Goal: Task Accomplishment & Management: Manage account settings

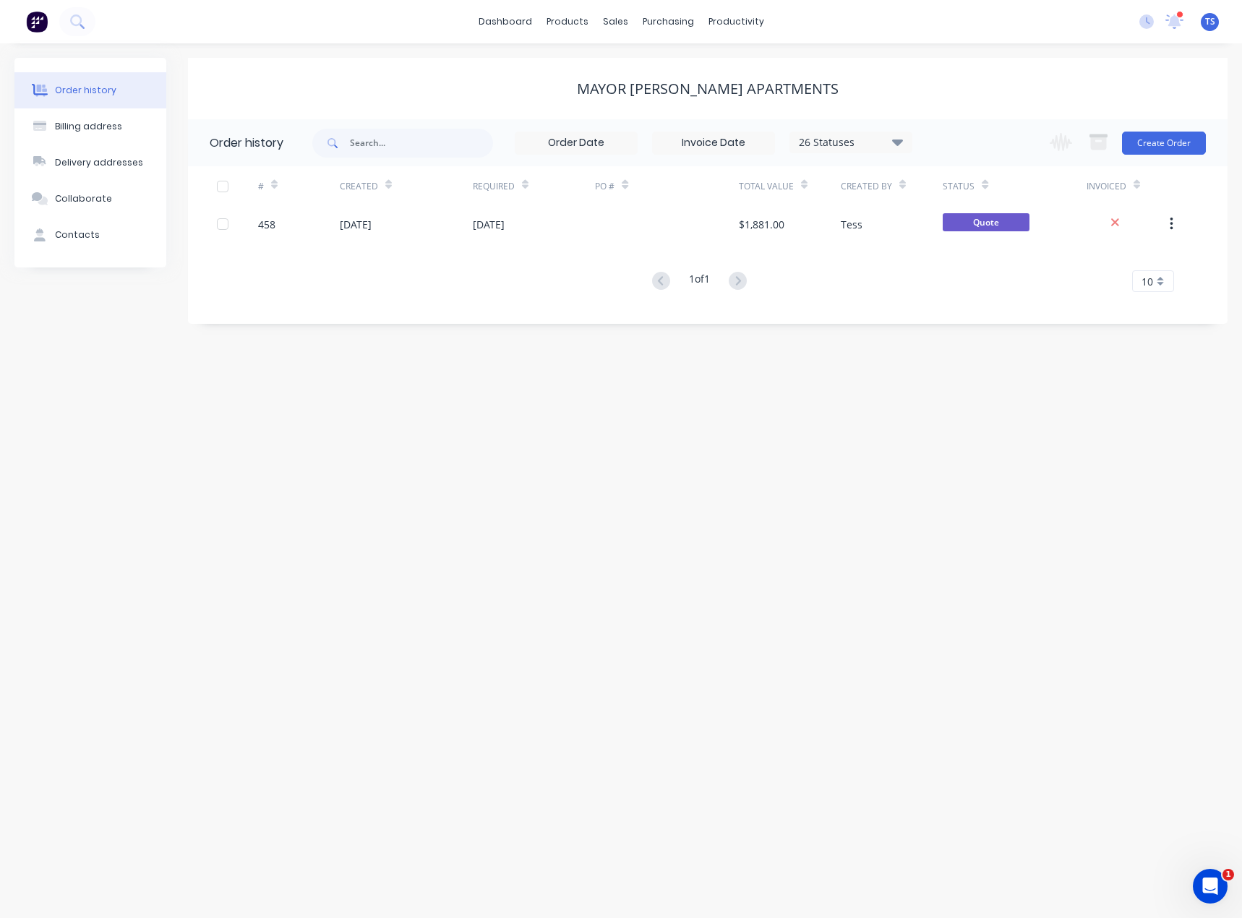
click at [1214, 24] on span "TS" at bounding box center [1210, 21] width 10 height 13
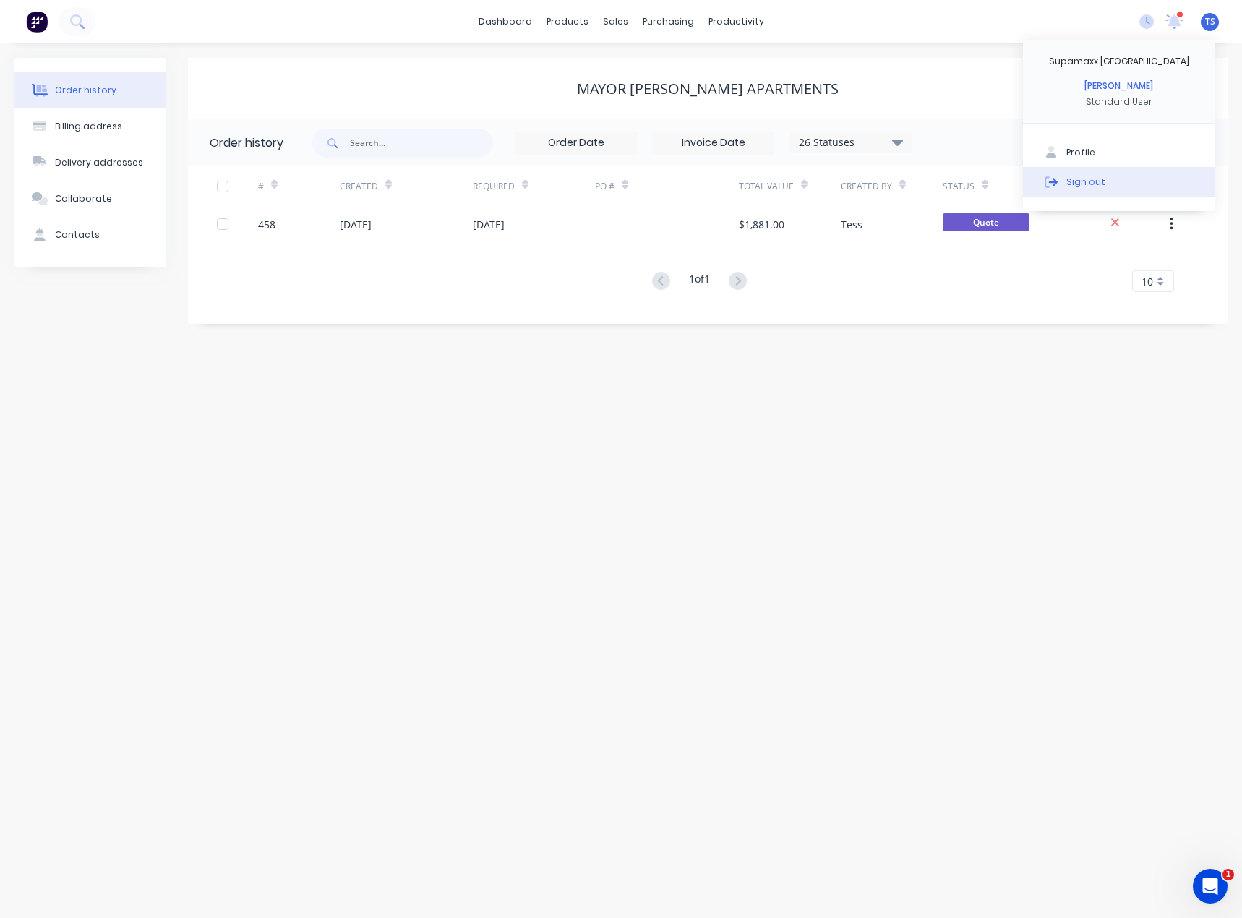
click at [1095, 180] on div "Sign out" at bounding box center [1085, 181] width 39 height 13
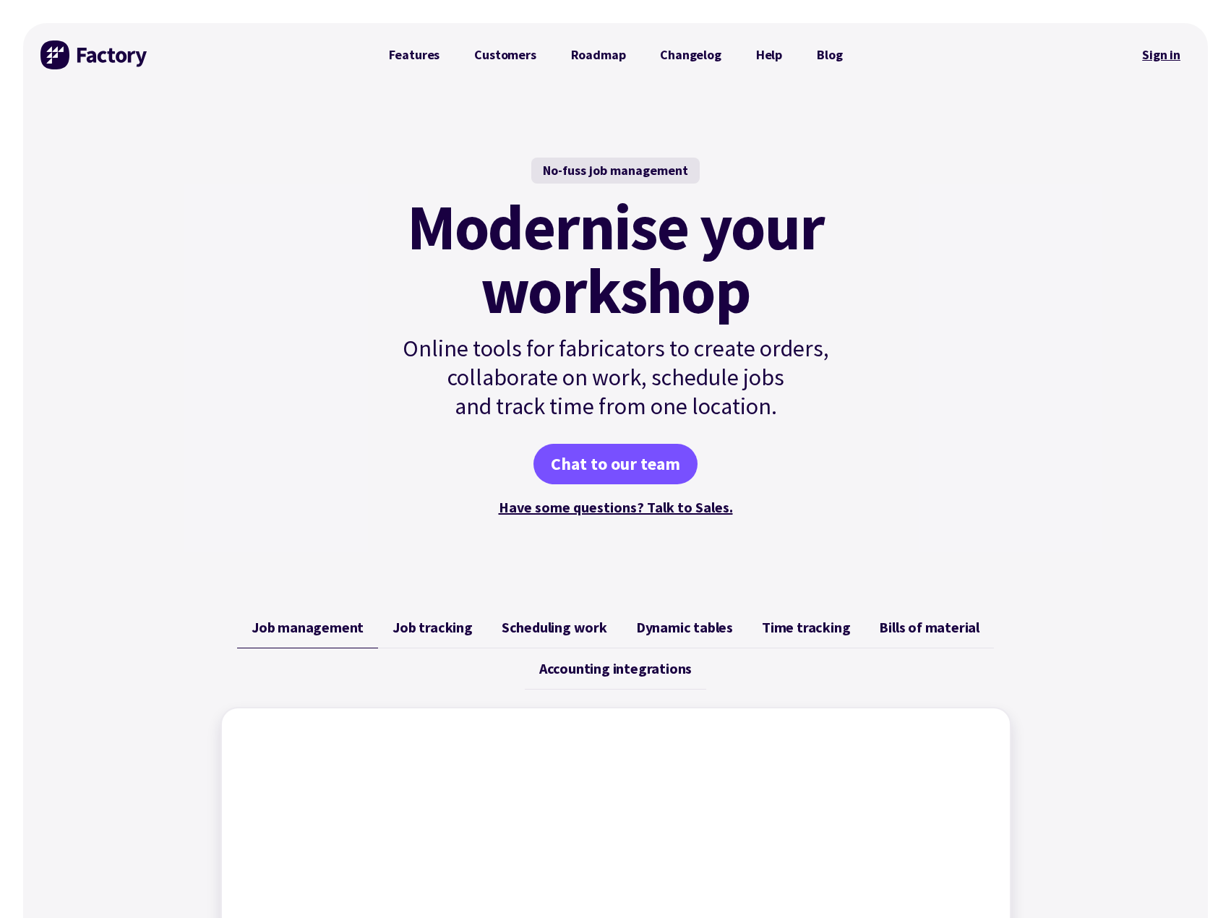
click at [1161, 54] on link "Sign in" at bounding box center [1161, 54] width 59 height 33
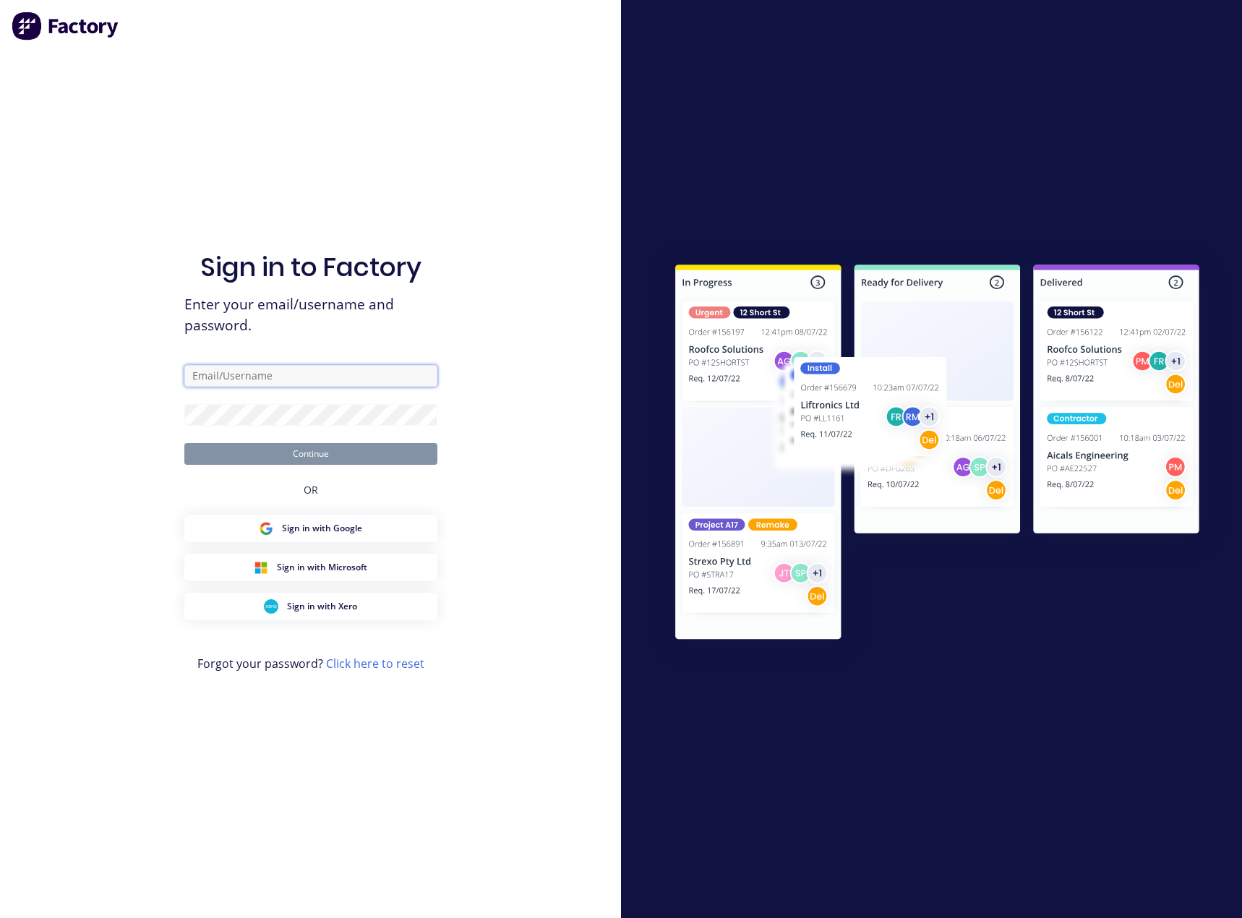
click at [240, 371] on input "text" at bounding box center [310, 376] width 253 height 22
type input "tess@supamaxx.com.au"
click at [244, 451] on button "Continue" at bounding box center [310, 454] width 253 height 22
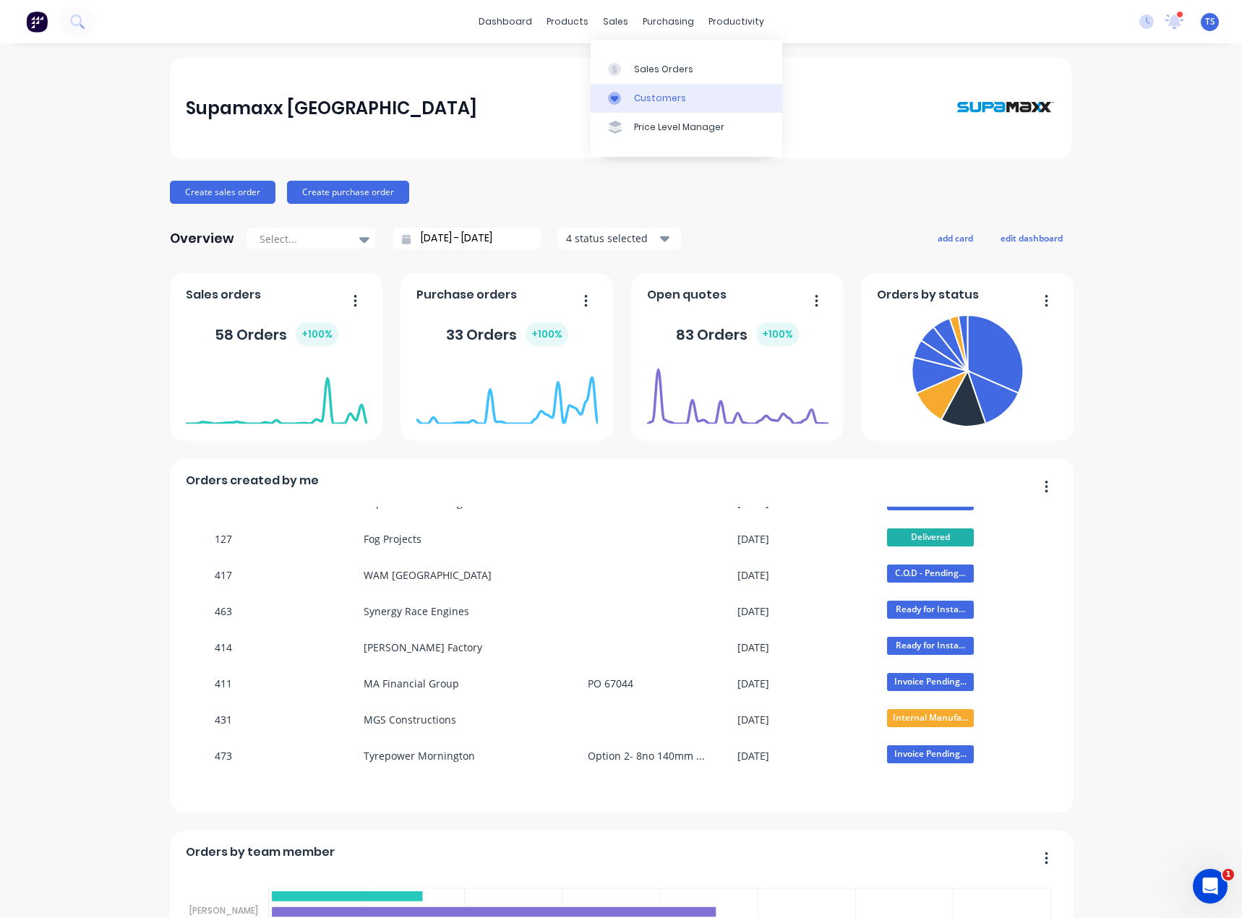
click at [637, 96] on div "Customers" at bounding box center [660, 98] width 52 height 13
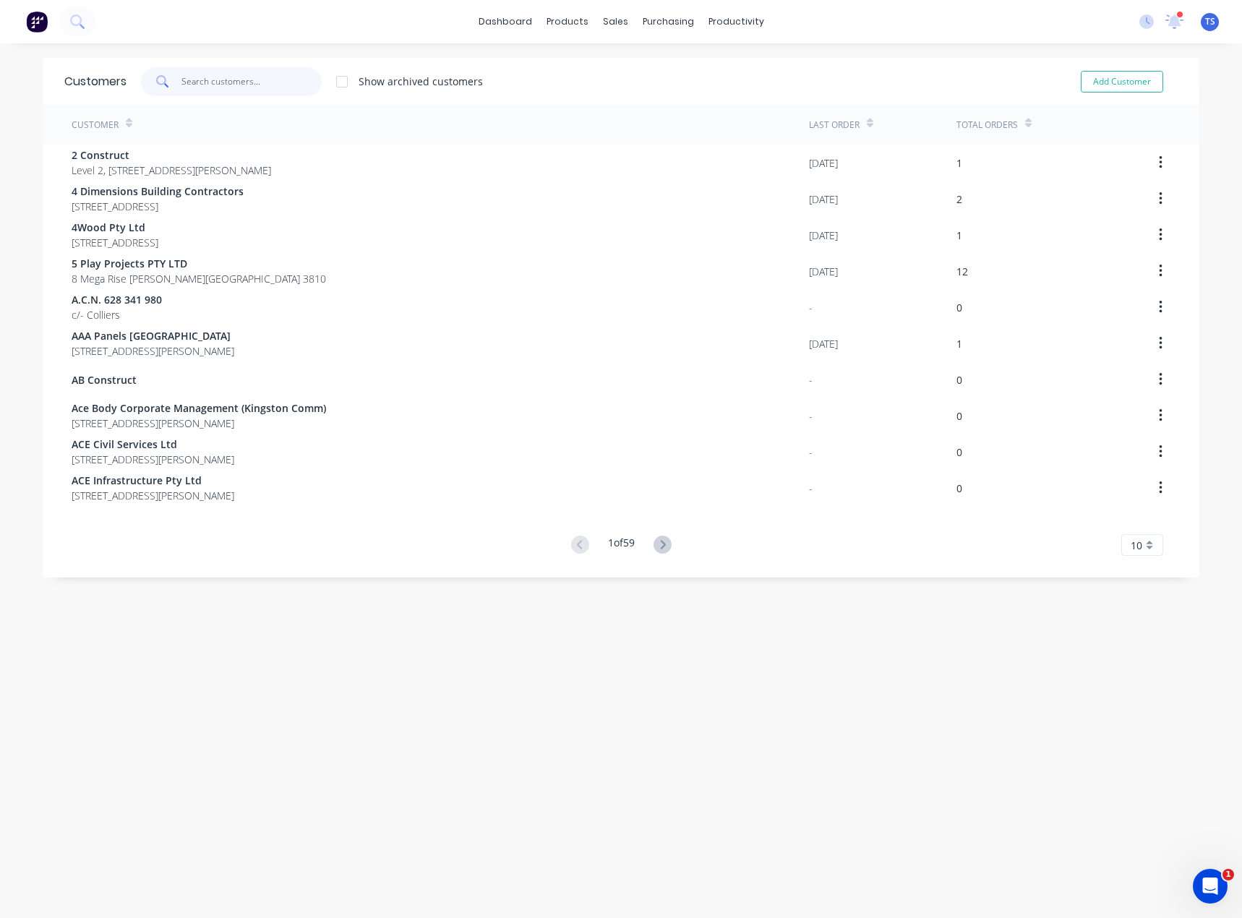
click at [248, 78] on input "text" at bounding box center [251, 81] width 141 height 29
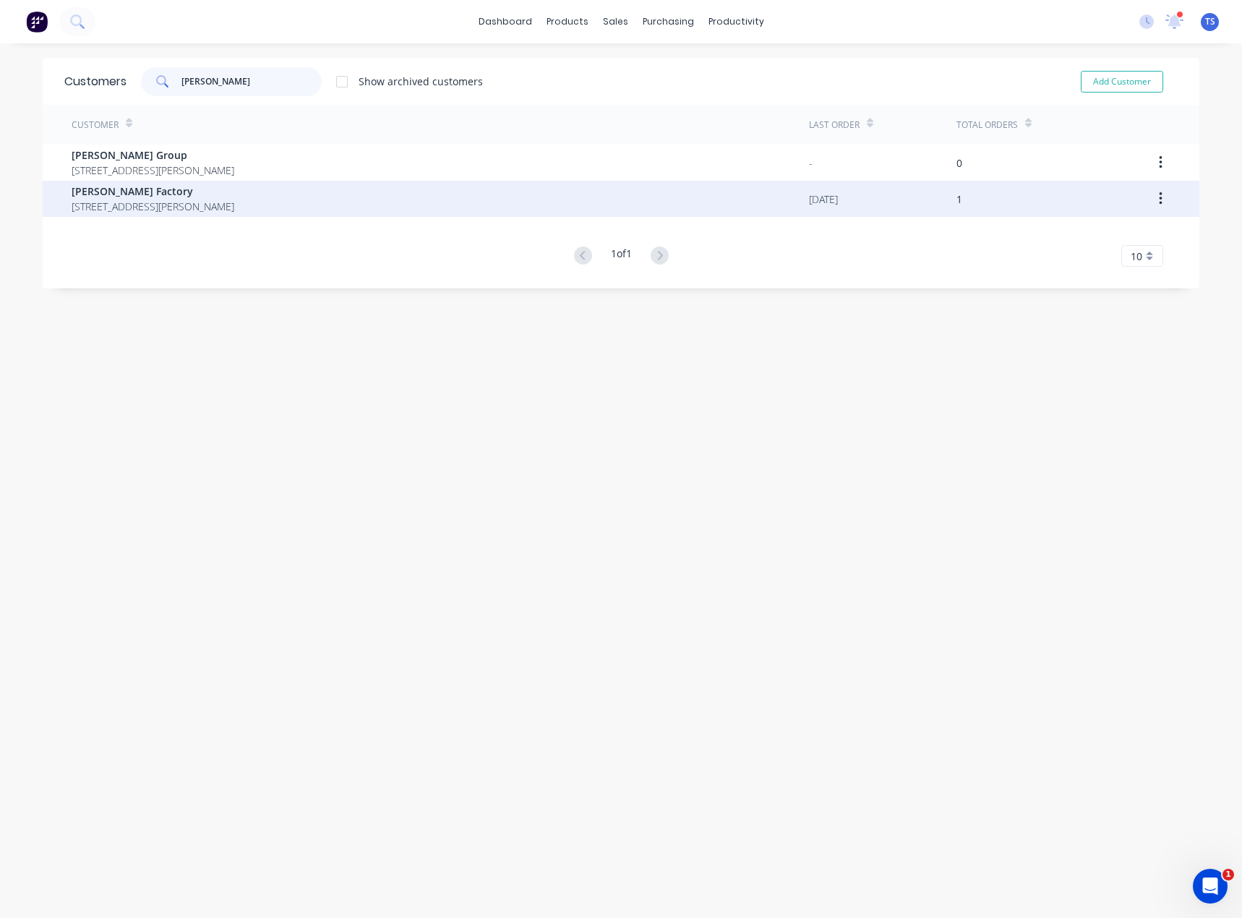
type input "brian"
click at [204, 206] on span "6/8 Henry Wilson Drive Rosebud Victoria Australia 3939" at bounding box center [153, 206] width 163 height 15
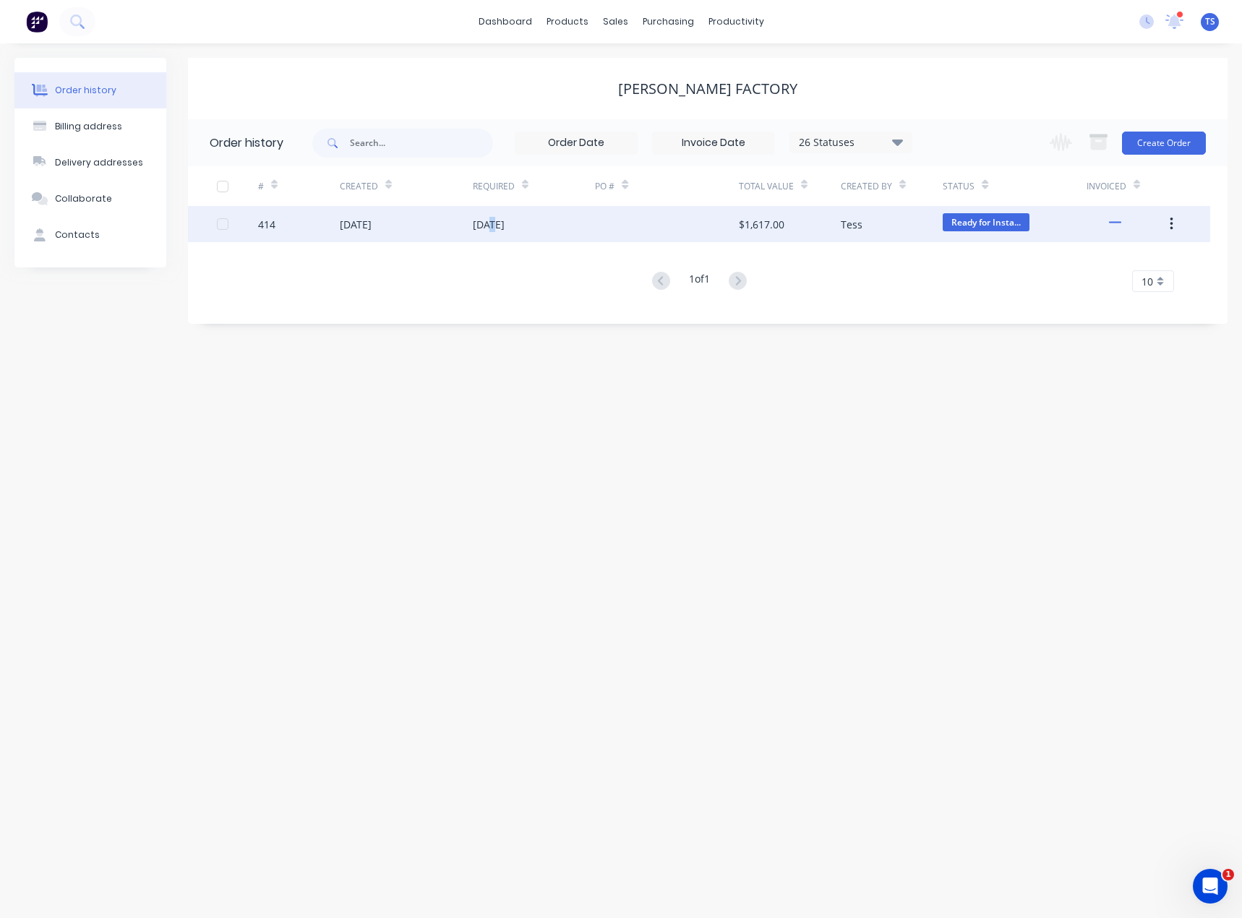
click at [490, 233] on div "24 Sep 2025" at bounding box center [534, 224] width 123 height 36
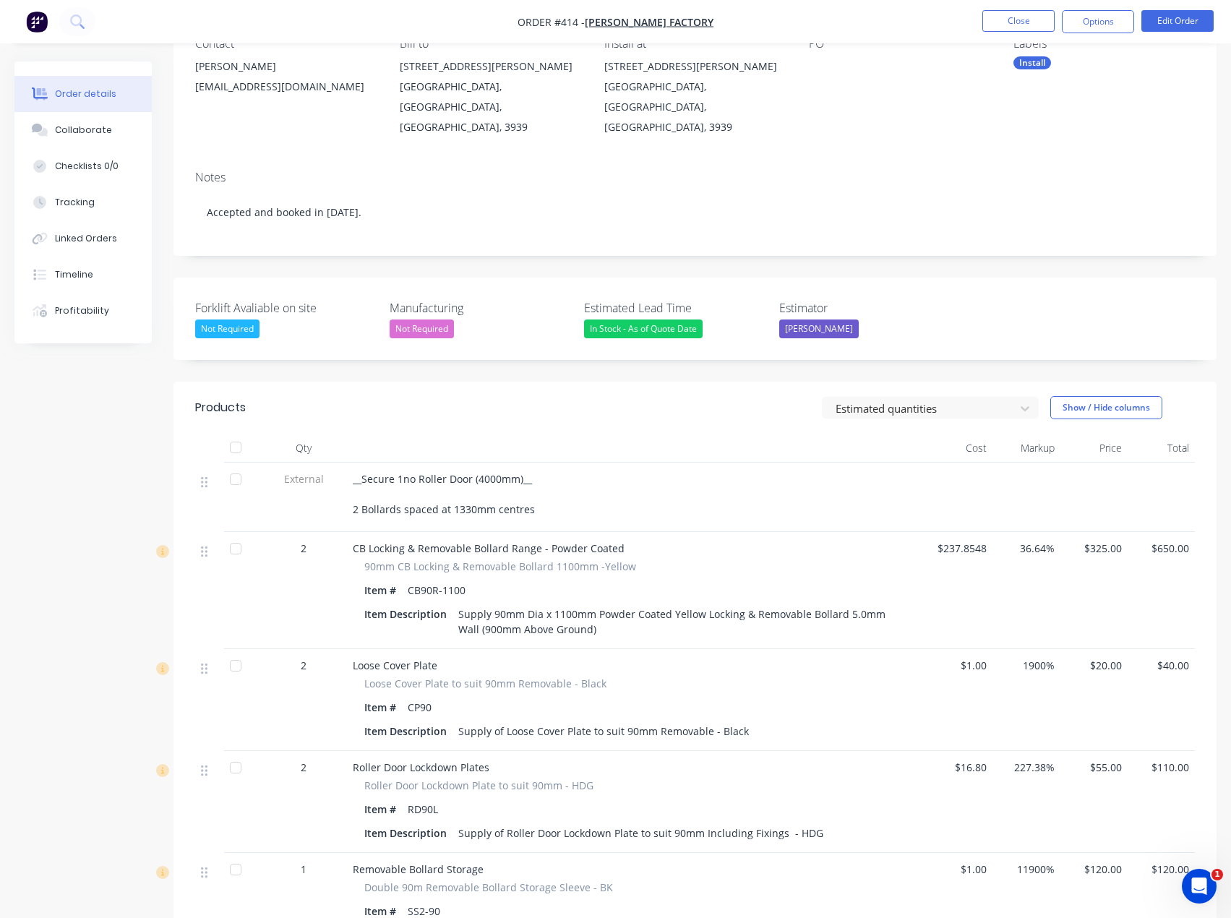
scroll to position [72, 0]
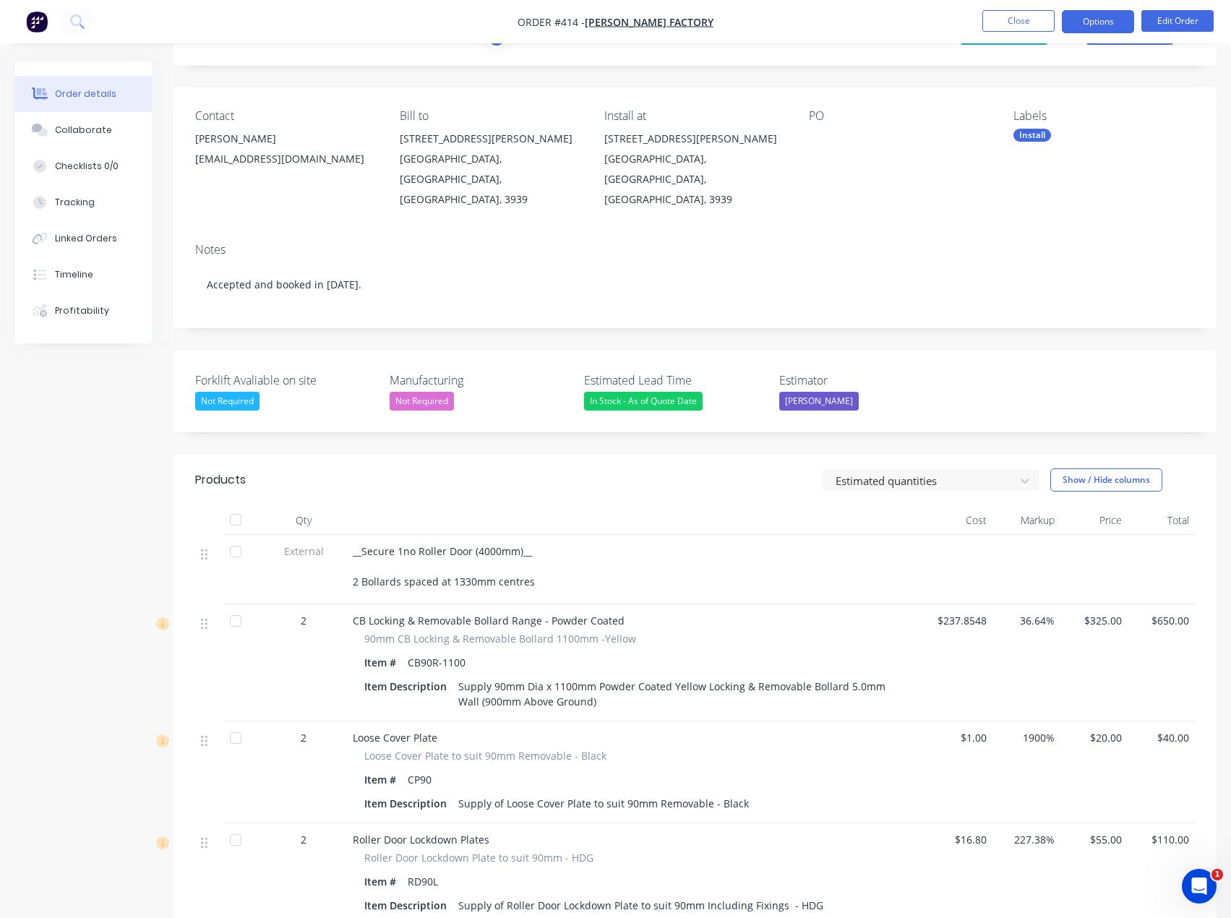
click at [1100, 15] on button "Options" at bounding box center [1098, 21] width 72 height 23
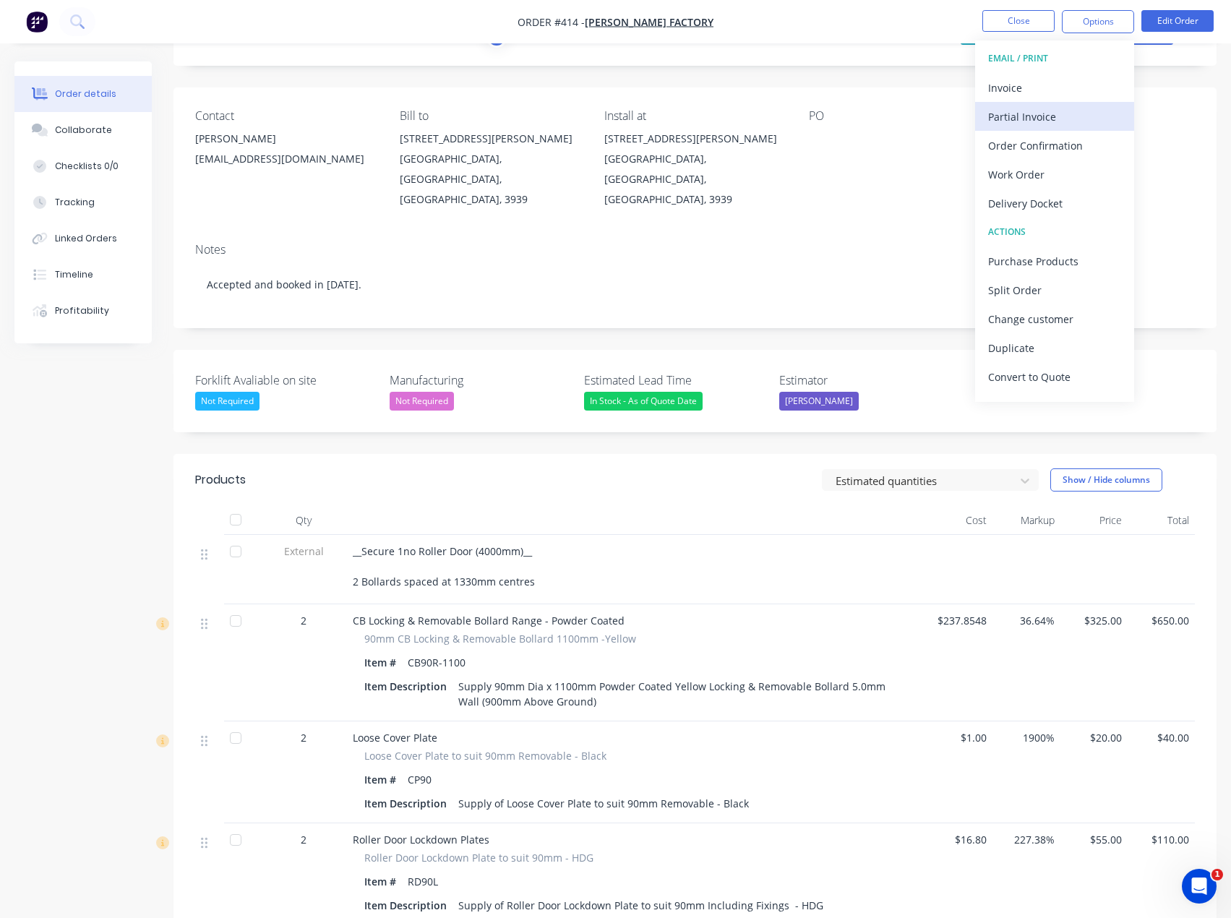
click at [1027, 124] on div "Partial Invoice" at bounding box center [1054, 116] width 133 height 21
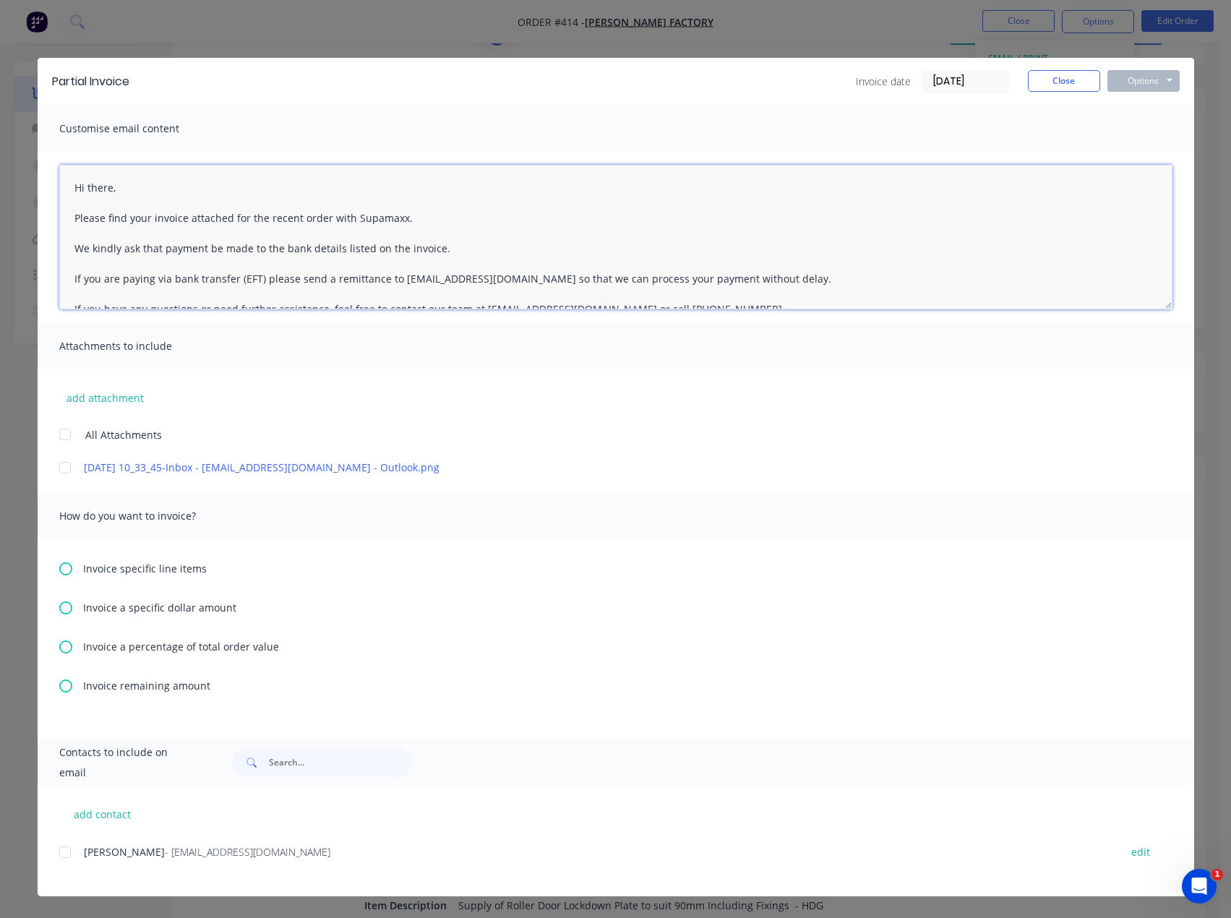
click at [118, 189] on textarea "Hi there, Please find your invoice attached for the recent order with Supamaxx.…" at bounding box center [615, 237] width 1113 height 145
click at [152, 216] on textarea "Hi Brian, Please find your invoice attached for the recent order with Supamaxx.…" at bounding box center [615, 237] width 1113 height 145
click at [326, 221] on textarea "Hi Brian, Please find your invoice attached for the recent order with Supamaxx.…" at bounding box center [615, 237] width 1113 height 145
click at [483, 216] on textarea "Hi Brian, Please find your invoice attached for the recent works completed with…" at bounding box center [615, 237] width 1113 height 145
click at [151, 218] on textarea "Hi Brian, Please find your invoice attached for the recent works completed with…" at bounding box center [615, 237] width 1113 height 145
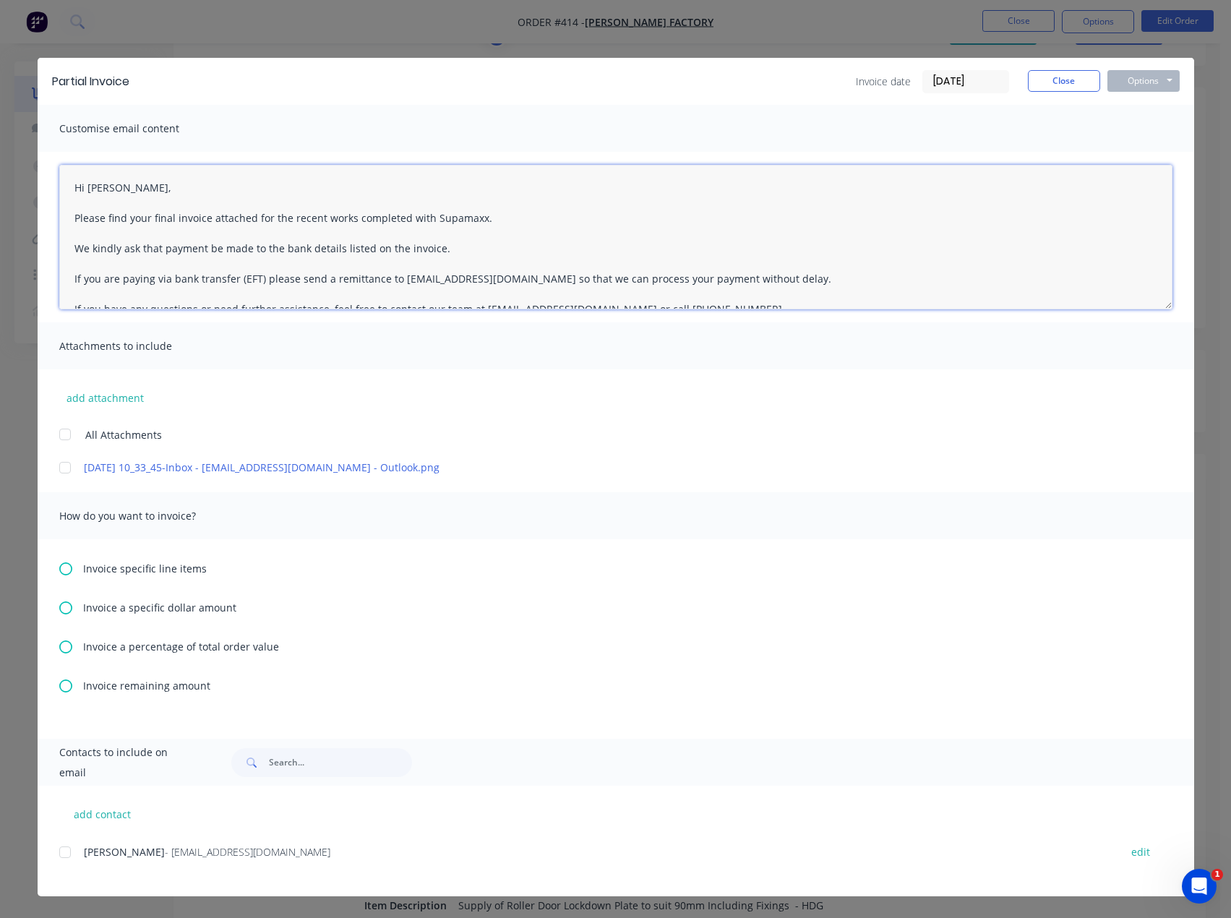
click at [471, 252] on textarea "Hi Brian, Please find your final invoice attached for the recent works complete…" at bounding box center [615, 237] width 1113 height 145
click at [494, 223] on textarea "Hi Brian, Please find your final invoice attached for the recent works complete…" at bounding box center [615, 237] width 1113 height 145
click at [455, 247] on textarea "Hi Brian, Please find your final invoice attached for the recent works complete…" at bounding box center [615, 237] width 1113 height 145
click at [492, 215] on textarea "Hi Brian, Please find your final invoice attached for the recent works complete…" at bounding box center [615, 237] width 1113 height 145
click at [438, 247] on textarea "Hi Brian, Please find your final invoice attached for the recent works complete…" at bounding box center [615, 237] width 1113 height 145
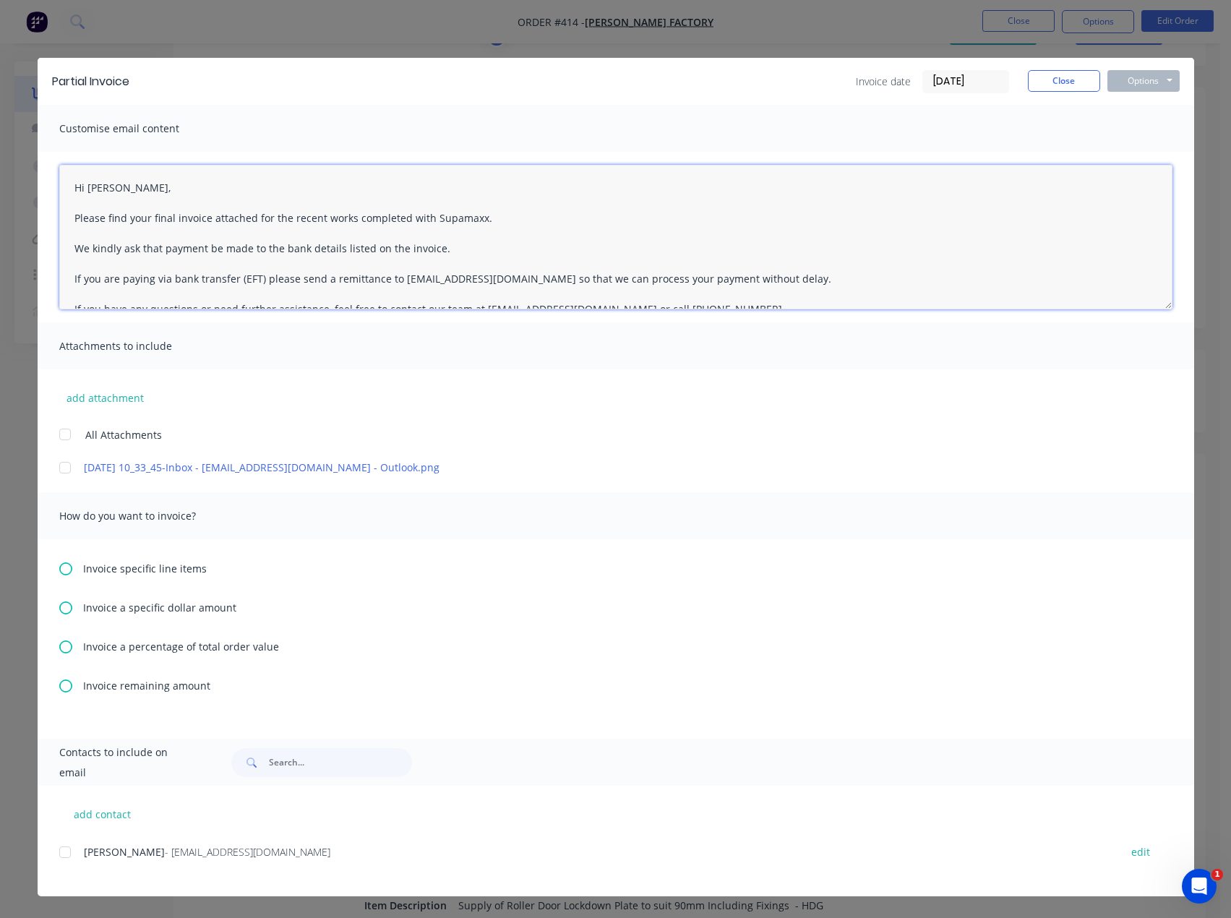
click at [494, 219] on textarea "Hi Brian, Please find your final invoice attached for the recent works complete…" at bounding box center [615, 237] width 1113 height 145
click at [466, 249] on textarea "Hi Brian, Please find your final invoice attached for the recent works complete…" at bounding box center [615, 237] width 1113 height 145
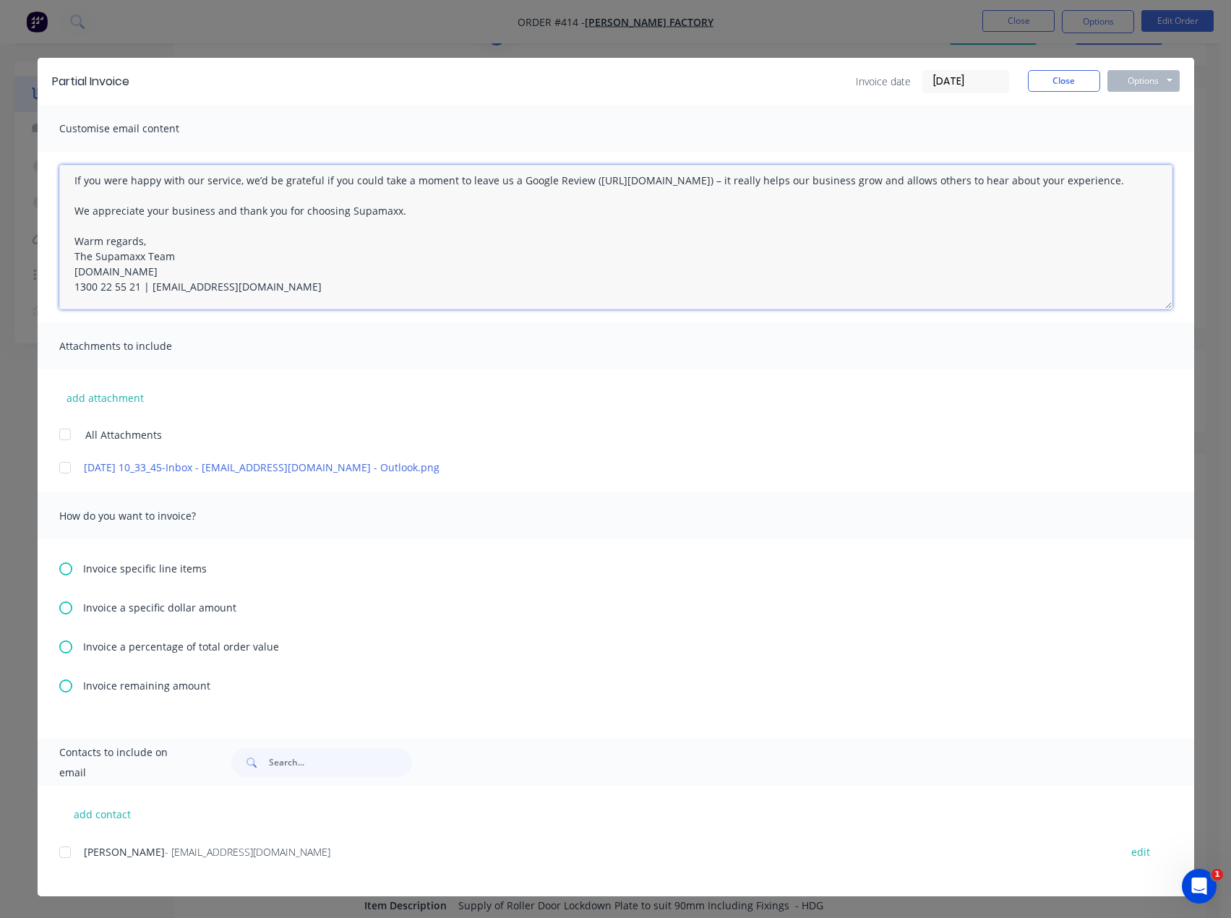
scroll to position [174, 0]
click at [63, 852] on div at bounding box center [65, 852] width 29 height 29
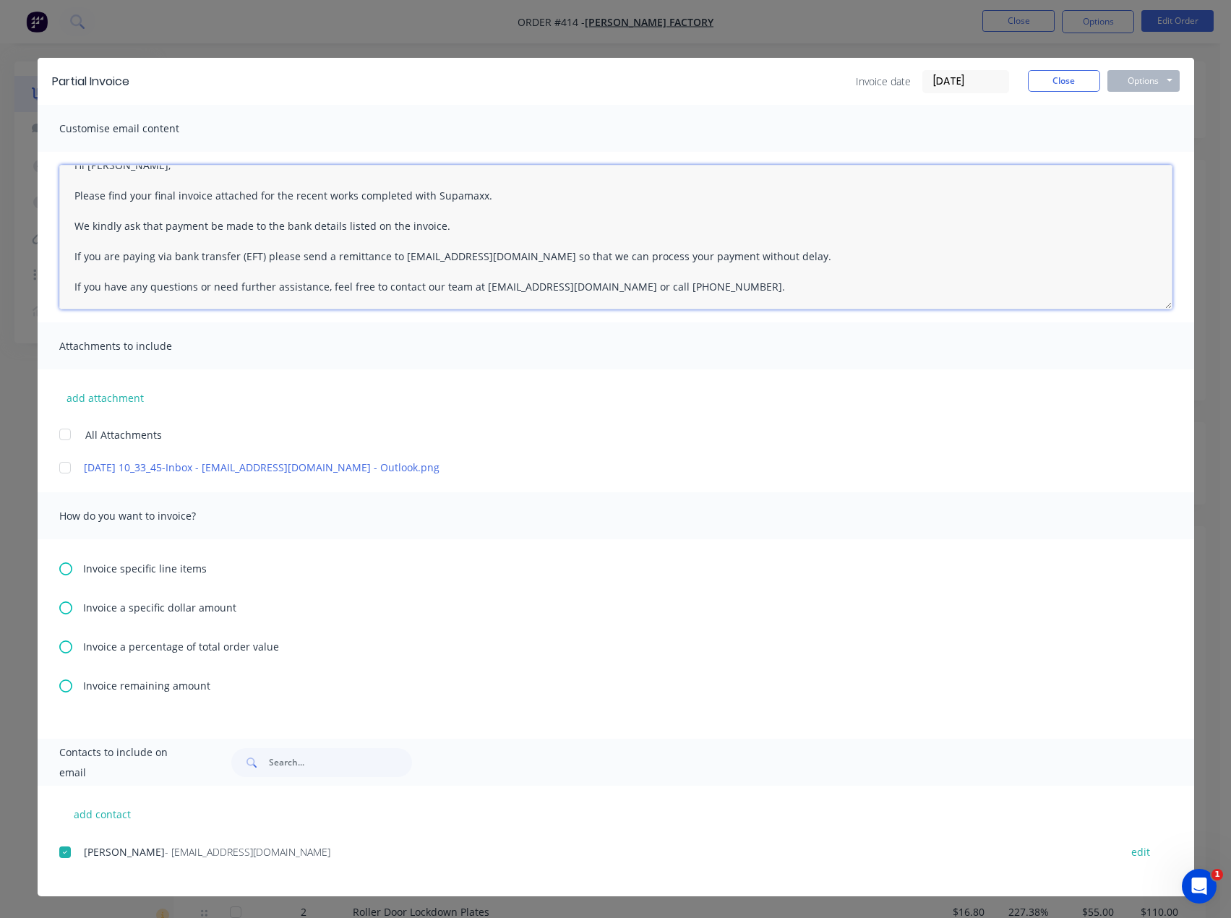
scroll to position [0, 0]
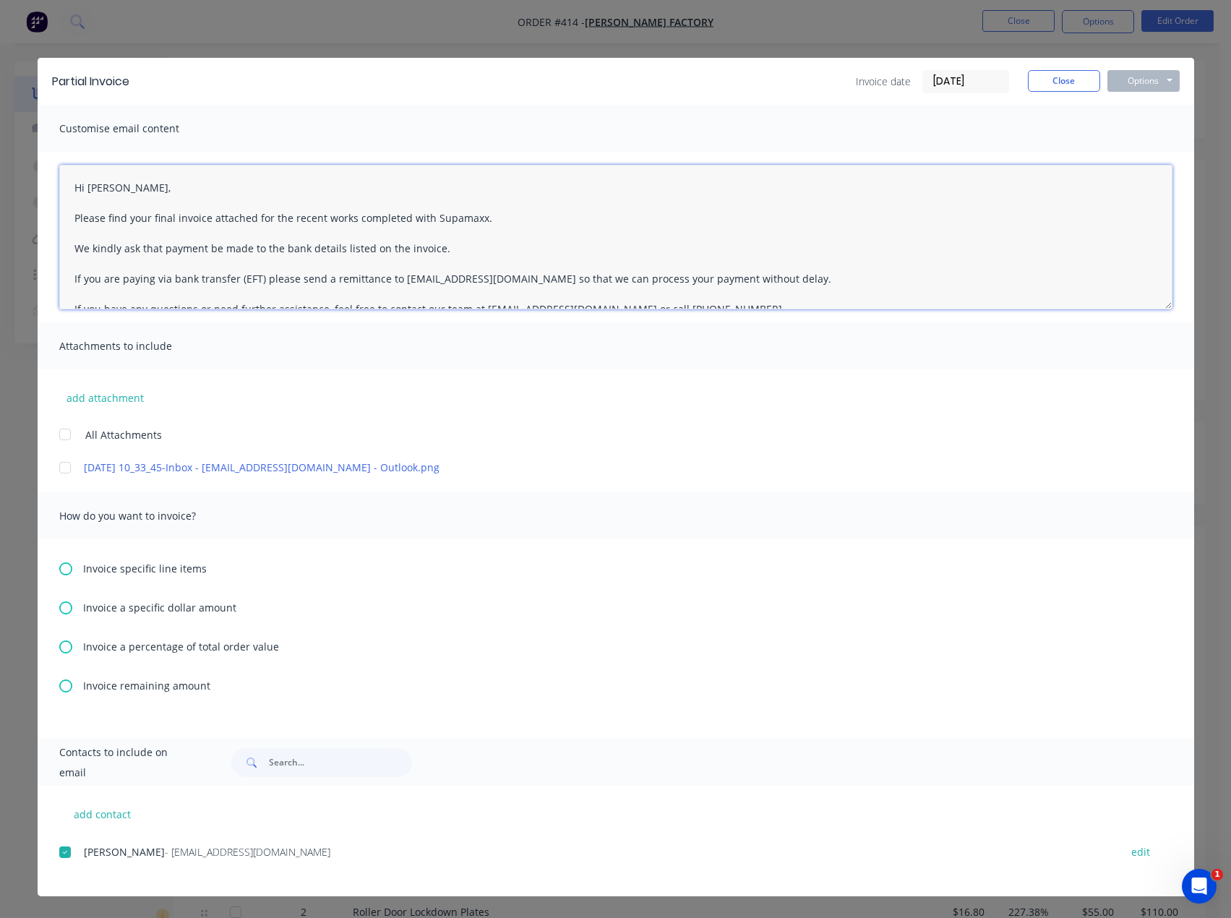
type textarea "Hi Brian, Please find your final invoice attached for the recent works complete…"
click at [65, 685] on icon at bounding box center [65, 686] width 13 height 13
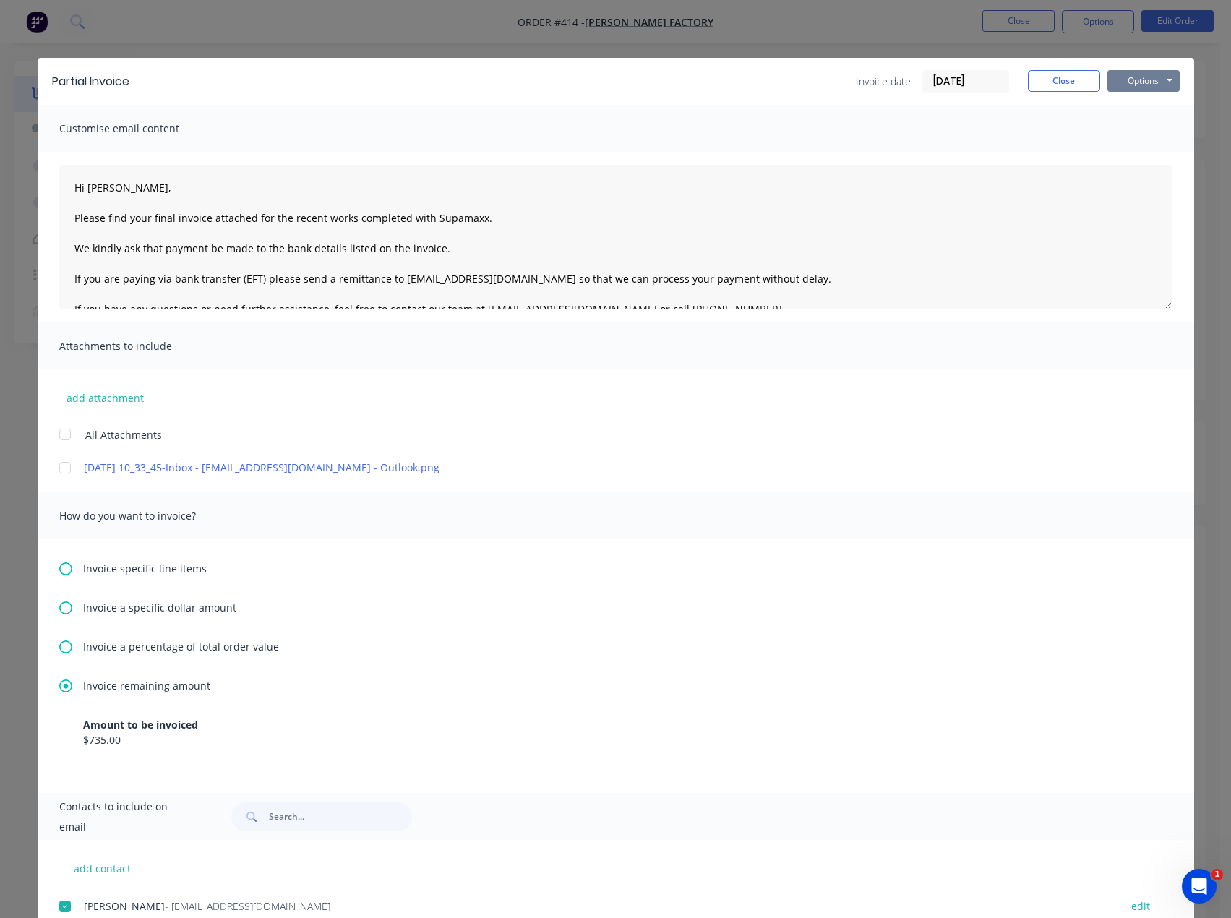
click at [1155, 91] on button "Options" at bounding box center [1144, 81] width 72 height 22
click at [1146, 152] on button "Email" at bounding box center [1154, 154] width 93 height 24
drag, startPoint x: 1046, startPoint y: 82, endPoint x: 1077, endPoint y: 67, distance: 34.9
click at [1046, 82] on button "Close" at bounding box center [1064, 81] width 72 height 22
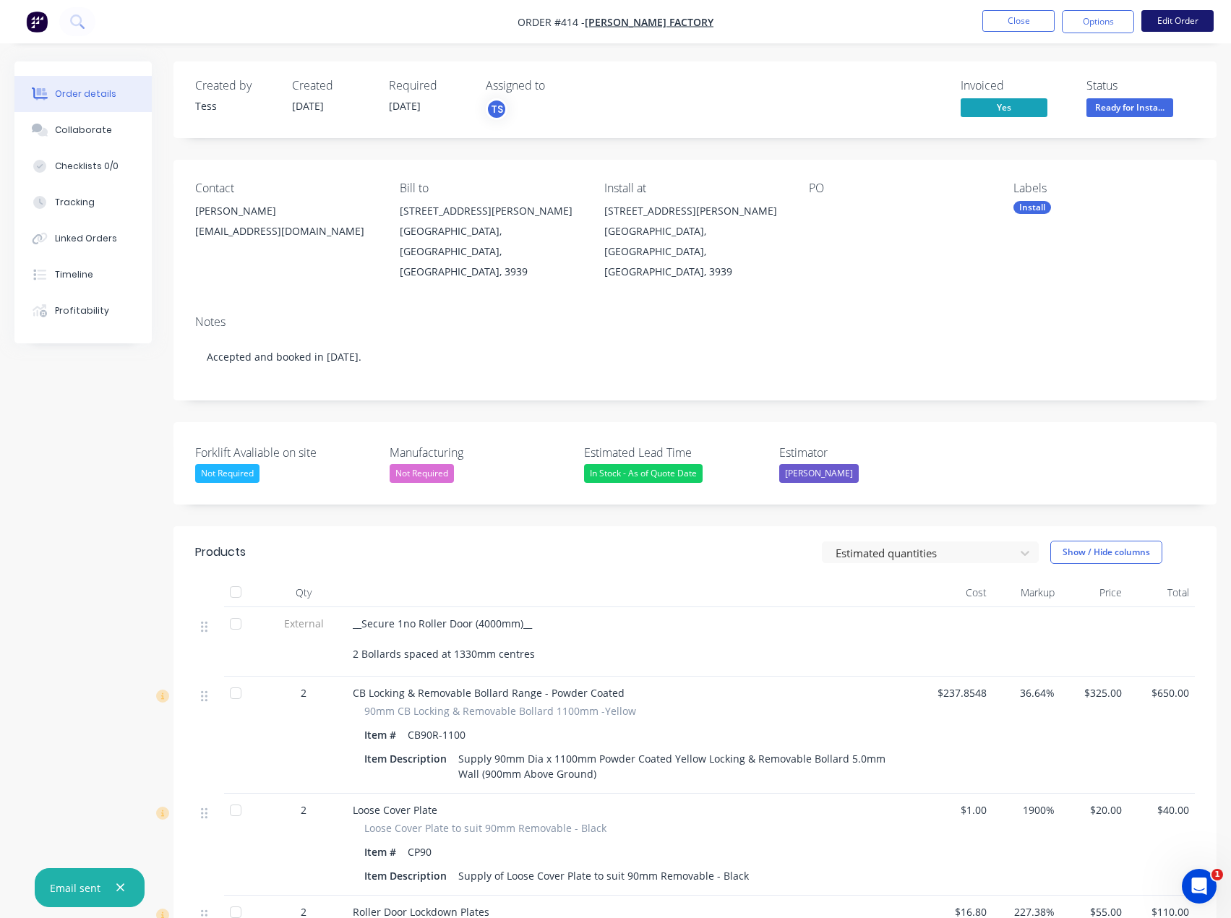
click at [1186, 19] on button "Edit Order" at bounding box center [1178, 21] width 72 height 22
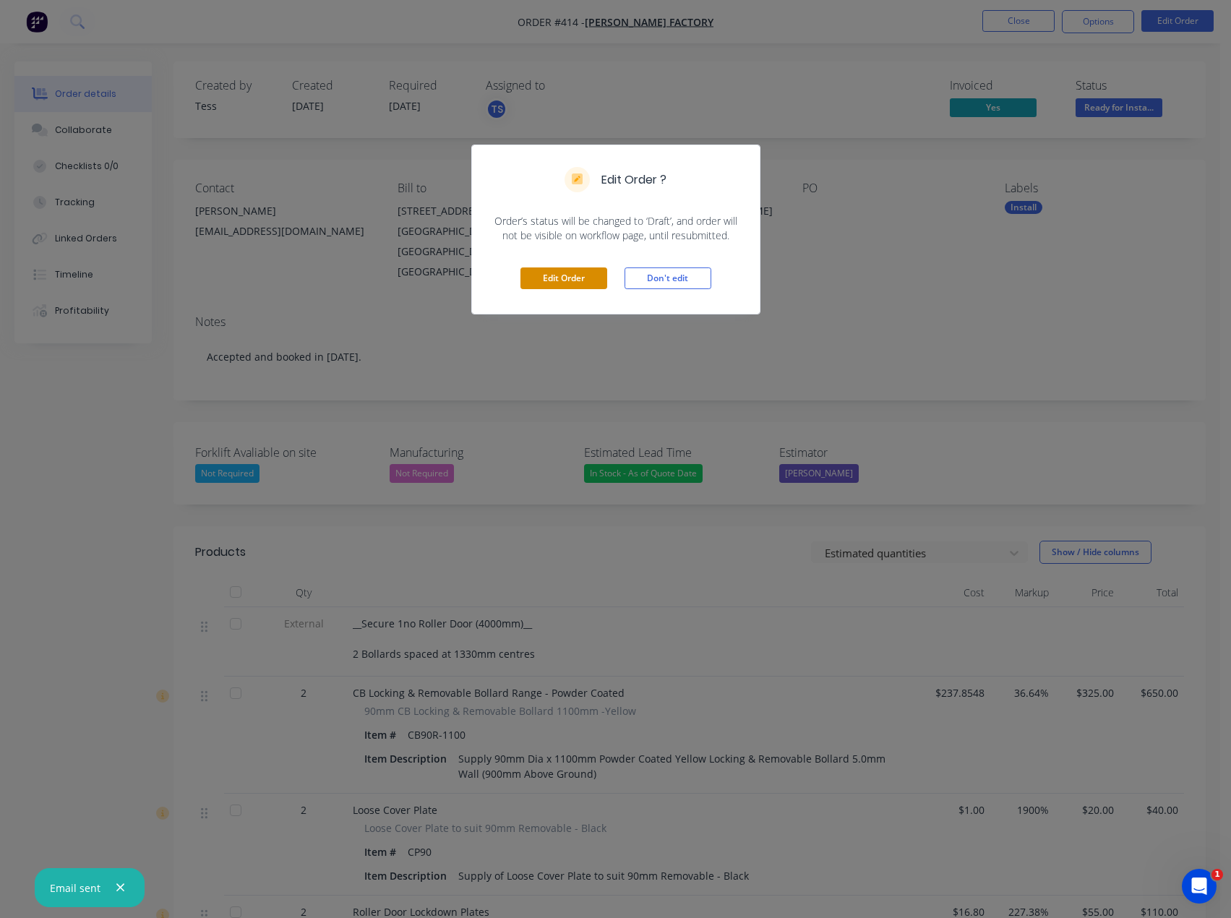
click at [584, 278] on button "Edit Order" at bounding box center [564, 278] width 87 height 22
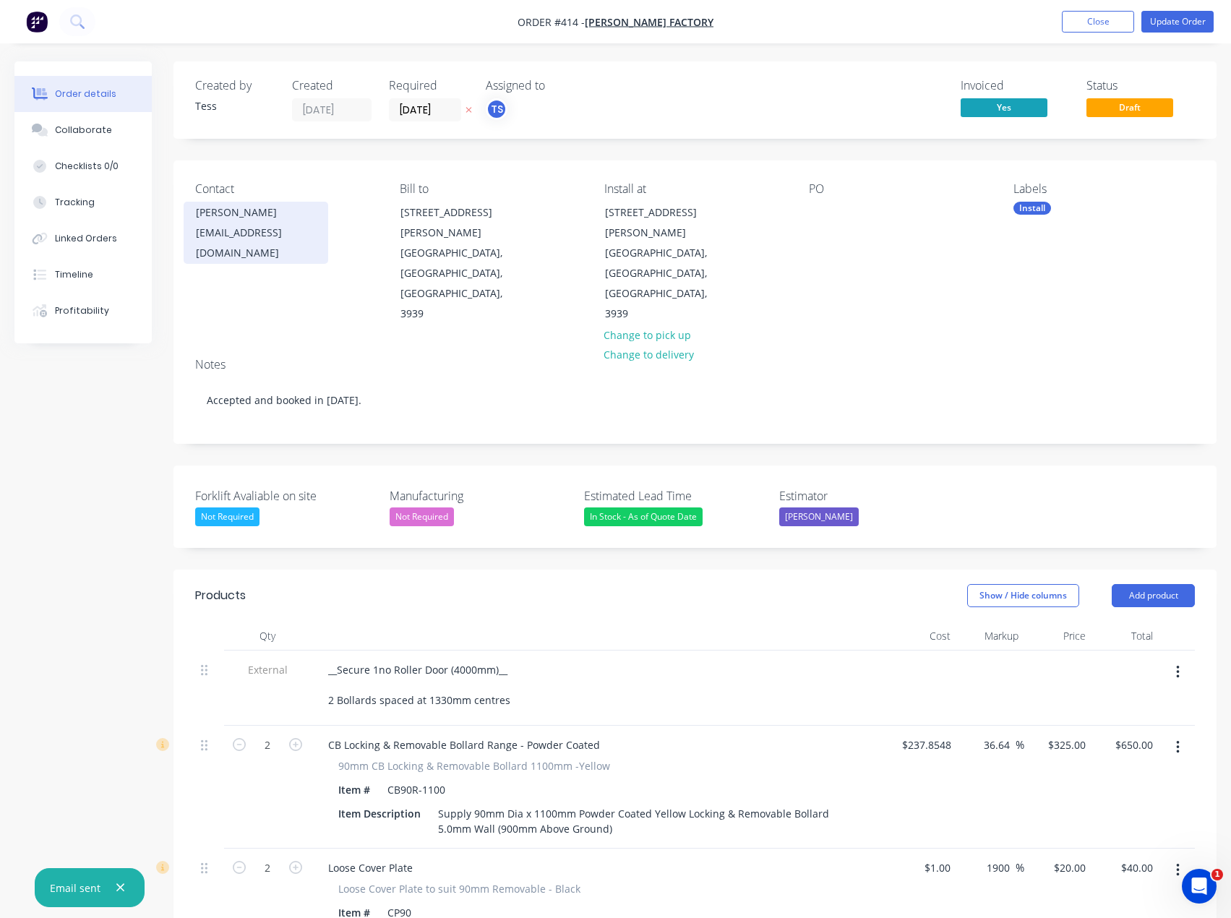
click at [307, 236] on div "brianfitz56@gmail.com" at bounding box center [256, 243] width 120 height 40
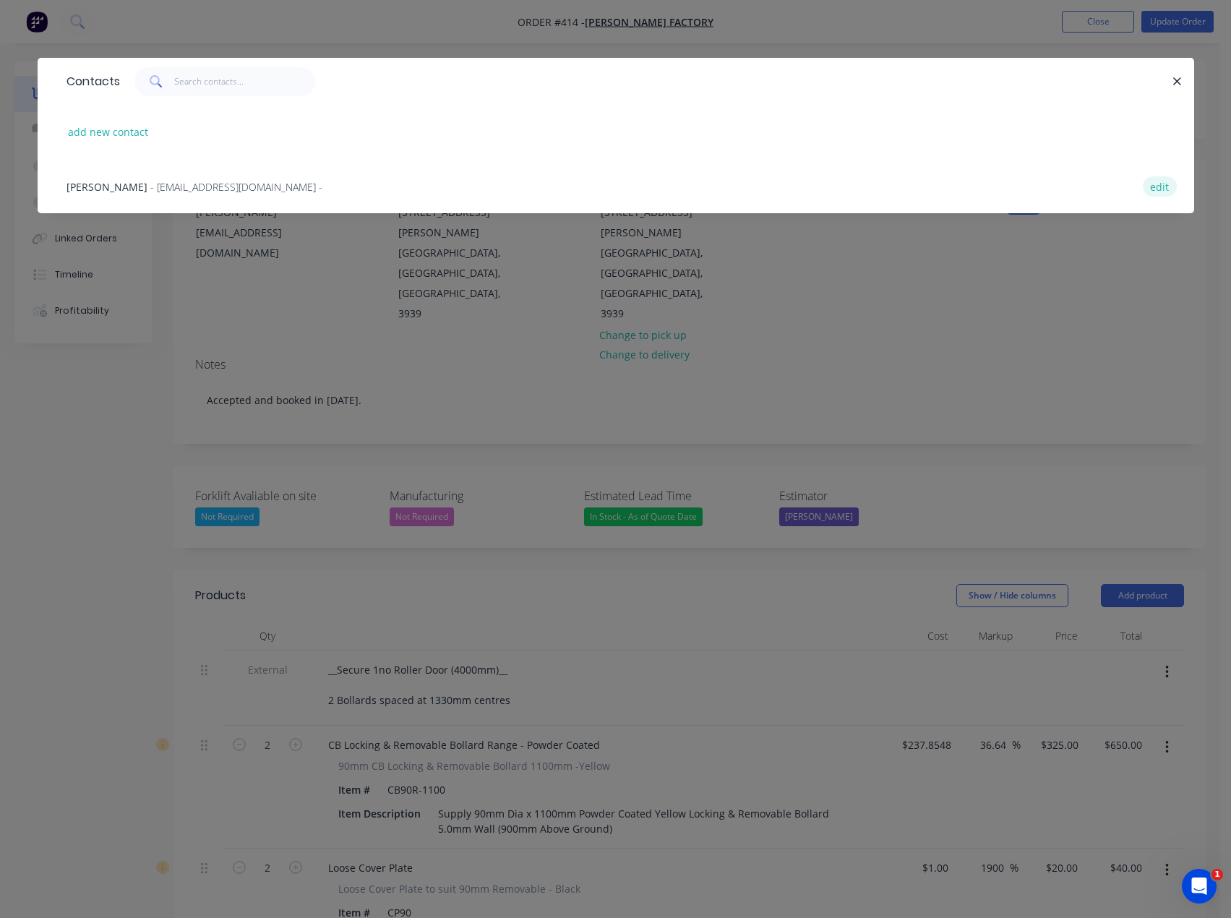
click at [1155, 181] on button "edit" at bounding box center [1160, 186] width 34 height 20
select select "AU"
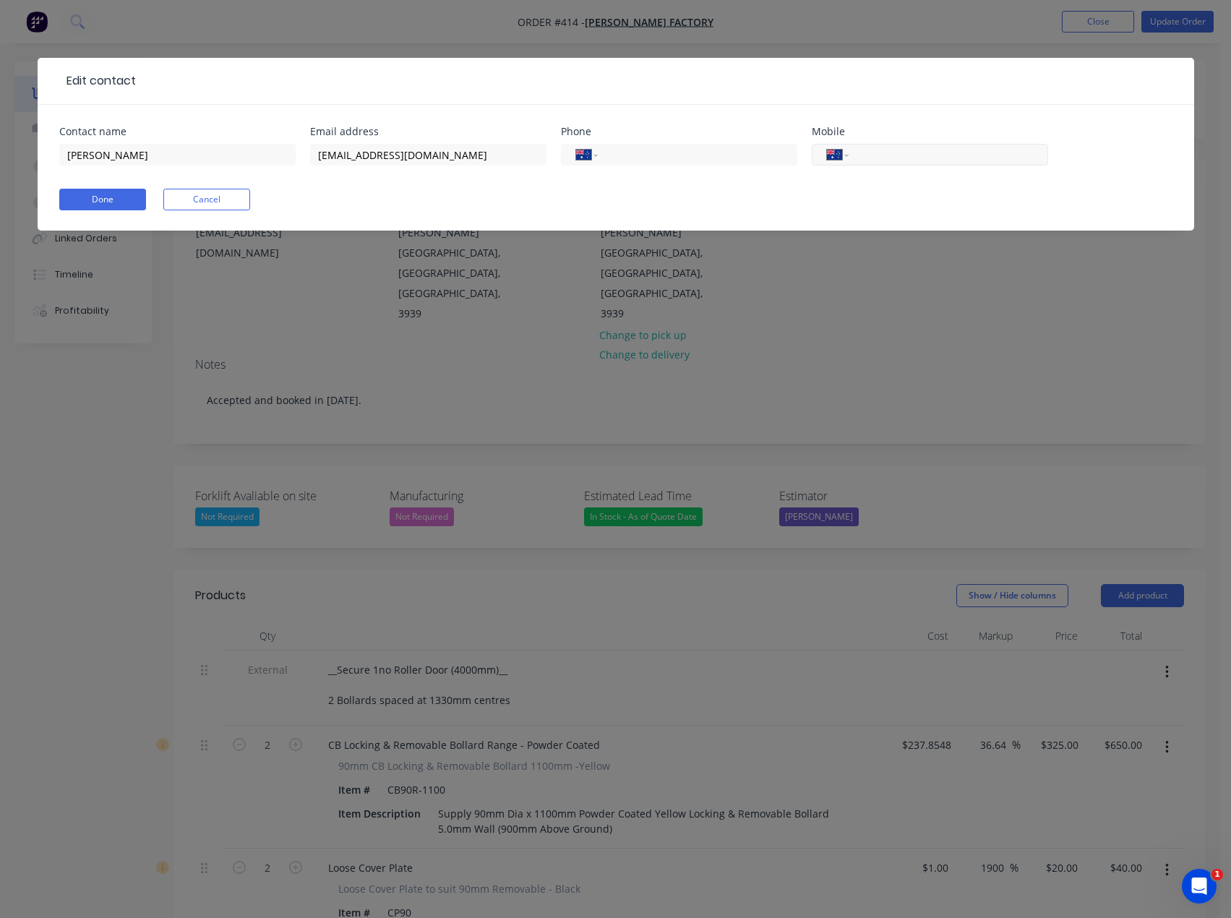
click at [892, 153] on input "tel" at bounding box center [946, 155] width 174 height 17
type input "0418 549 137"
click at [823, 188] on form "Contact name Brian Fitzpatrick Email address brianfitz56@gmail.com Phone Intern…" at bounding box center [615, 179] width 1113 height 104
click at [122, 201] on button "Done" at bounding box center [102, 200] width 87 height 22
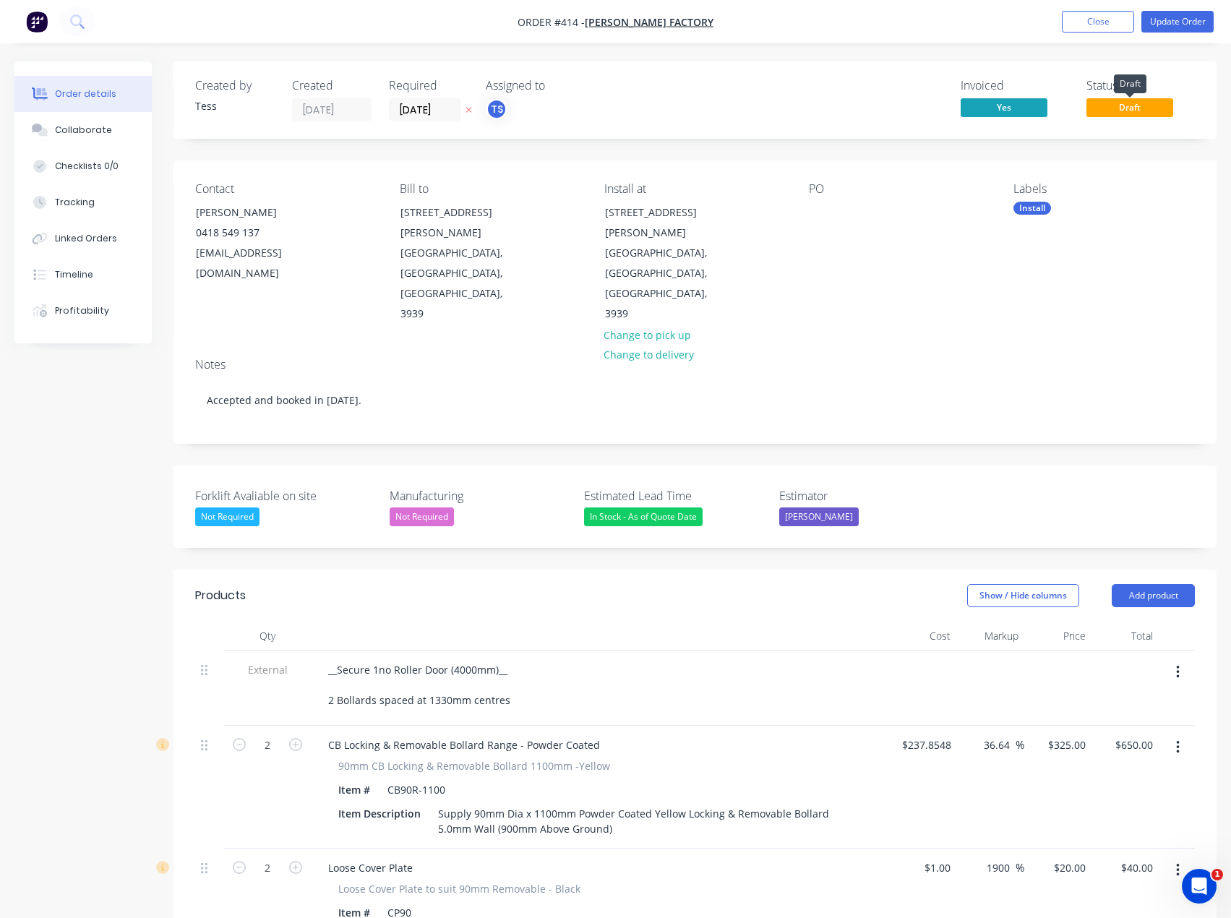
click at [1127, 107] on span "Draft" at bounding box center [1130, 107] width 87 height 18
click at [1173, 6] on nav "Order #414 - Brian Fitzpatrick Factory Add product Close Update Order" at bounding box center [615, 21] width 1231 height 43
click at [1175, 15] on button "Update Order" at bounding box center [1178, 22] width 72 height 22
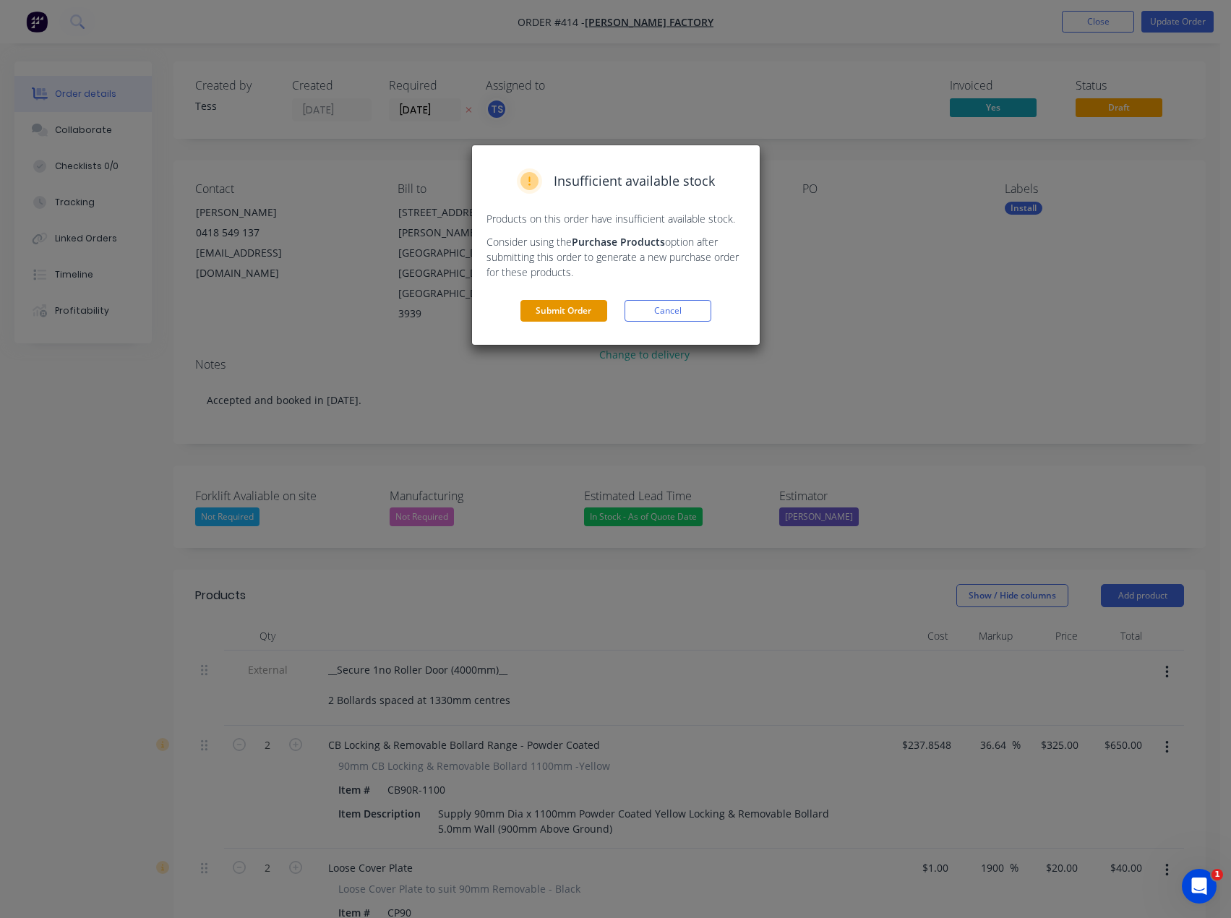
click at [560, 306] on button "Submit Order" at bounding box center [564, 311] width 87 height 22
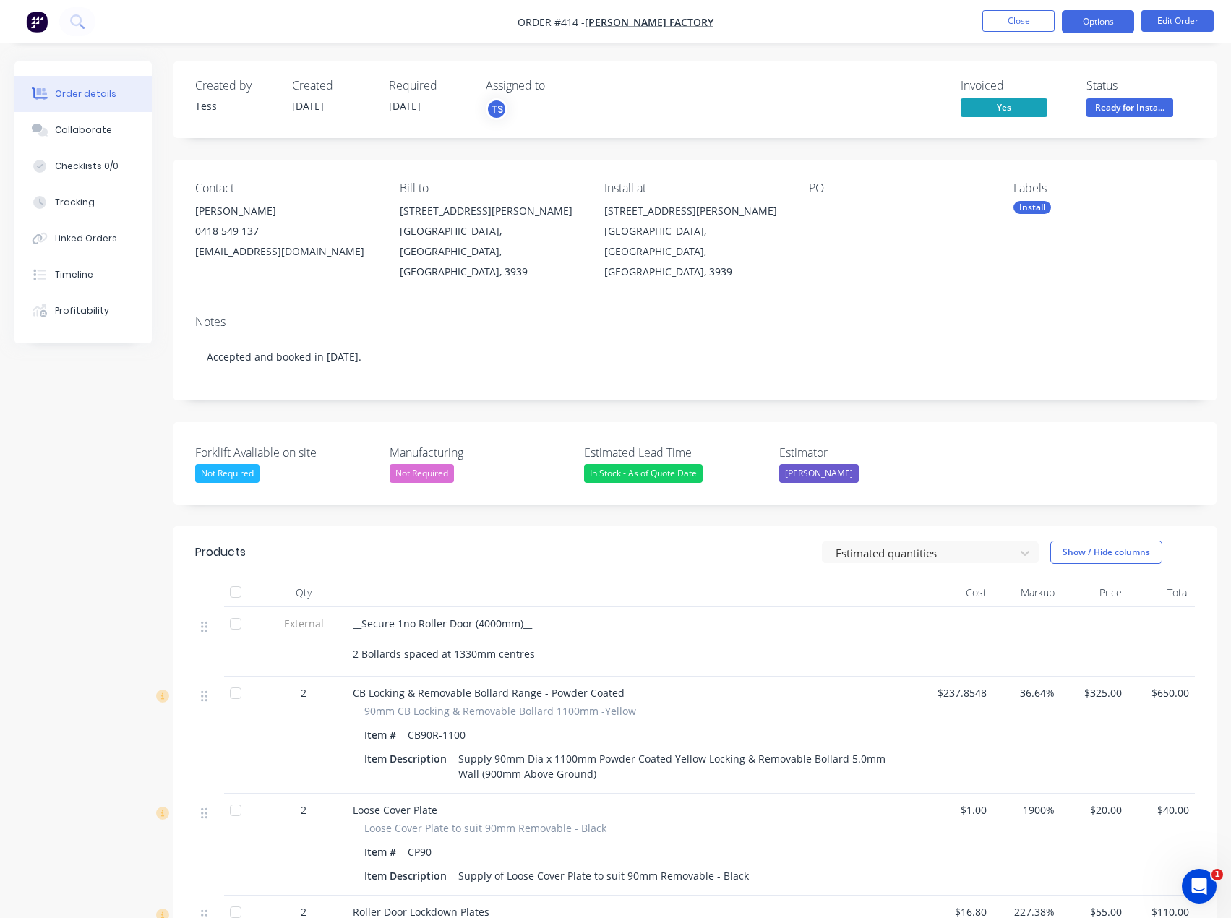
click at [1087, 21] on button "Options" at bounding box center [1098, 21] width 72 height 23
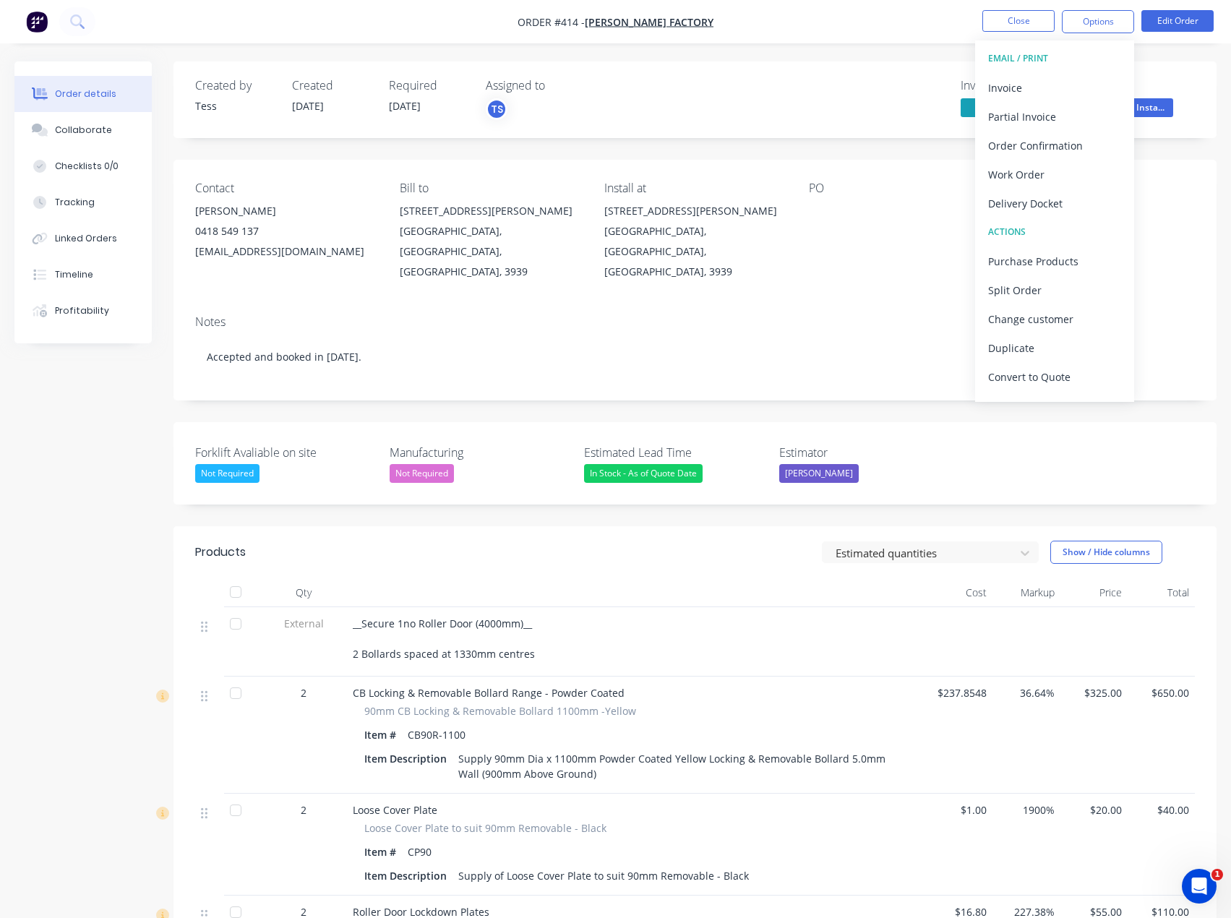
click at [925, 73] on div "Created by Tess Created 29/09/25 Required 24/09/25 Assigned to TS Invoiced Yes …" at bounding box center [695, 99] width 1043 height 77
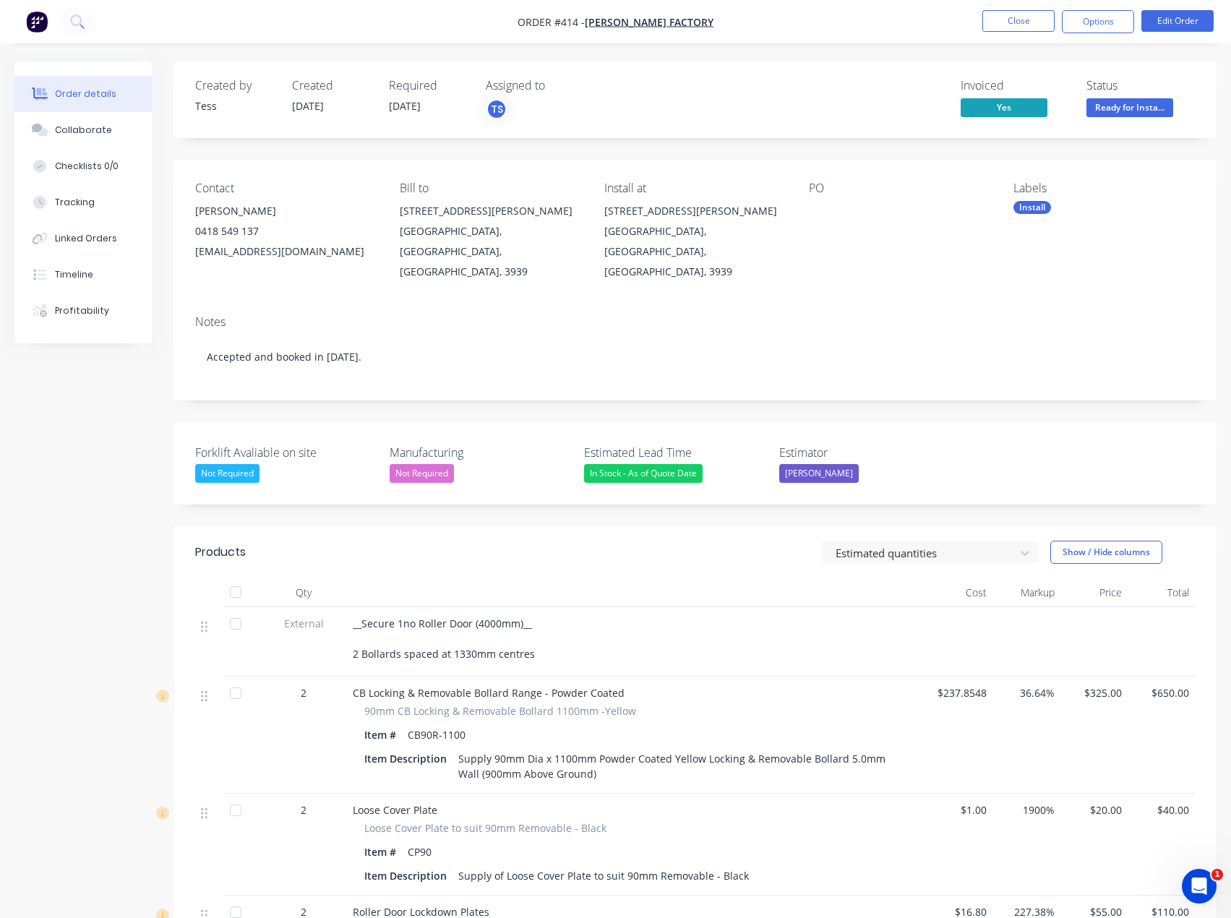
click at [1129, 110] on span "Ready for Insta..." at bounding box center [1130, 107] width 87 height 18
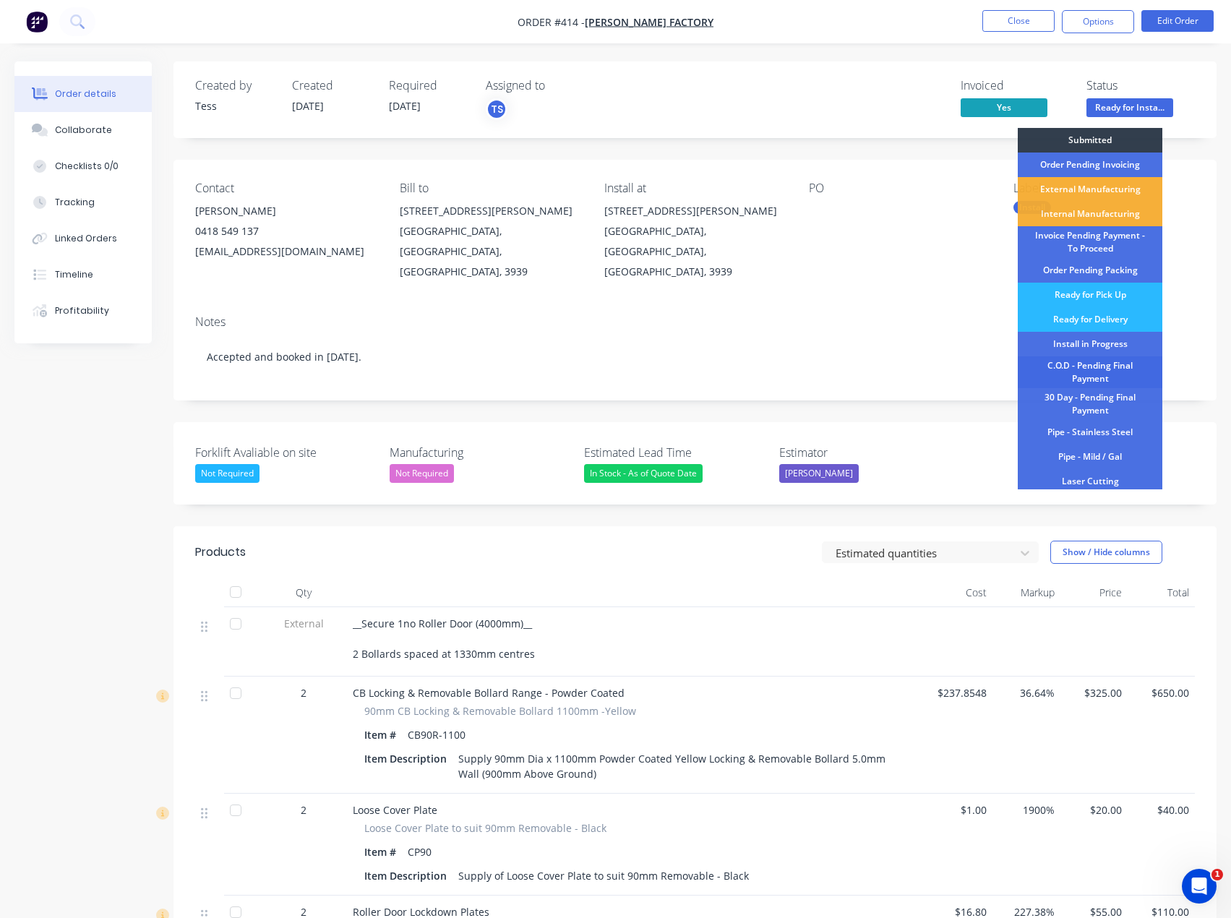
click at [1097, 367] on div "C.O.D - Pending Final Payment" at bounding box center [1090, 372] width 145 height 32
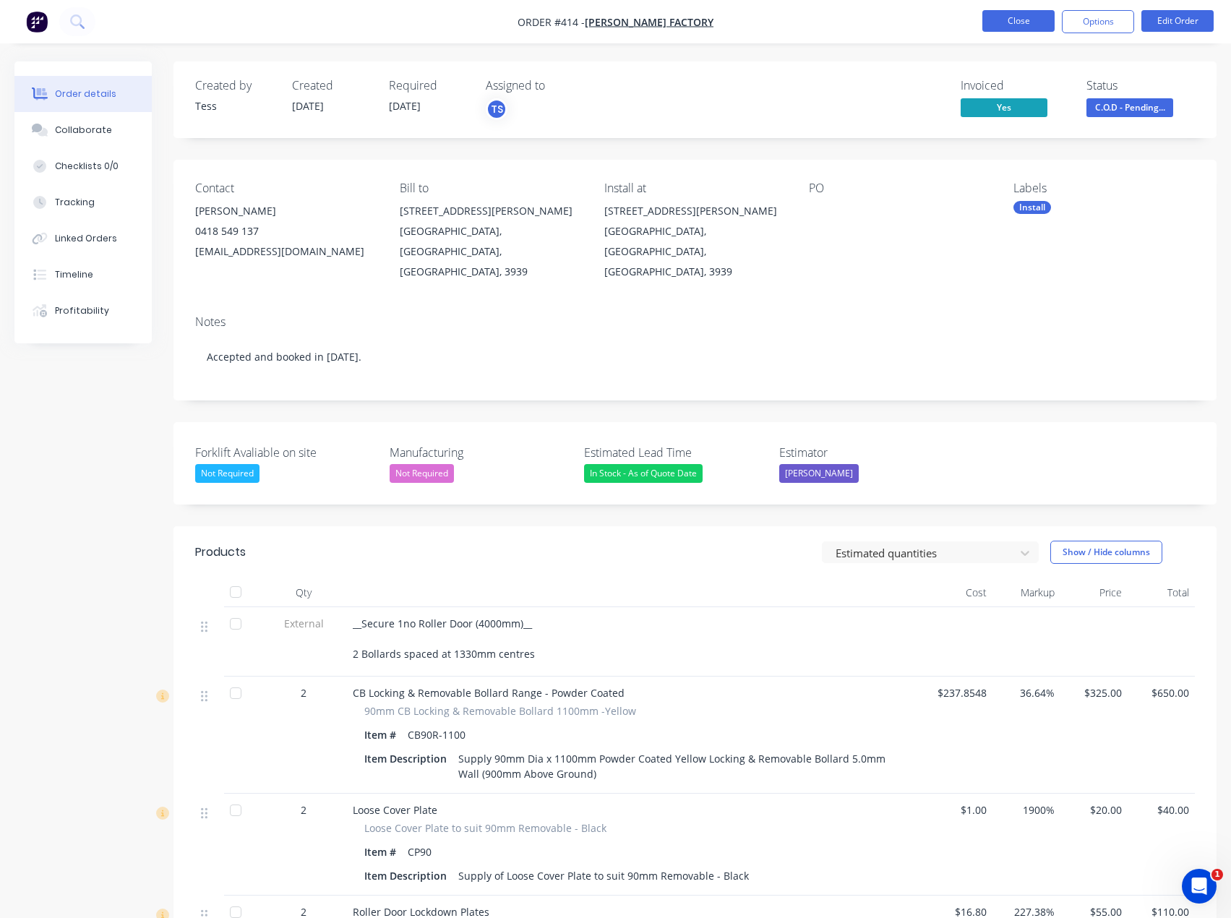
click at [1021, 17] on button "Close" at bounding box center [1018, 21] width 72 height 22
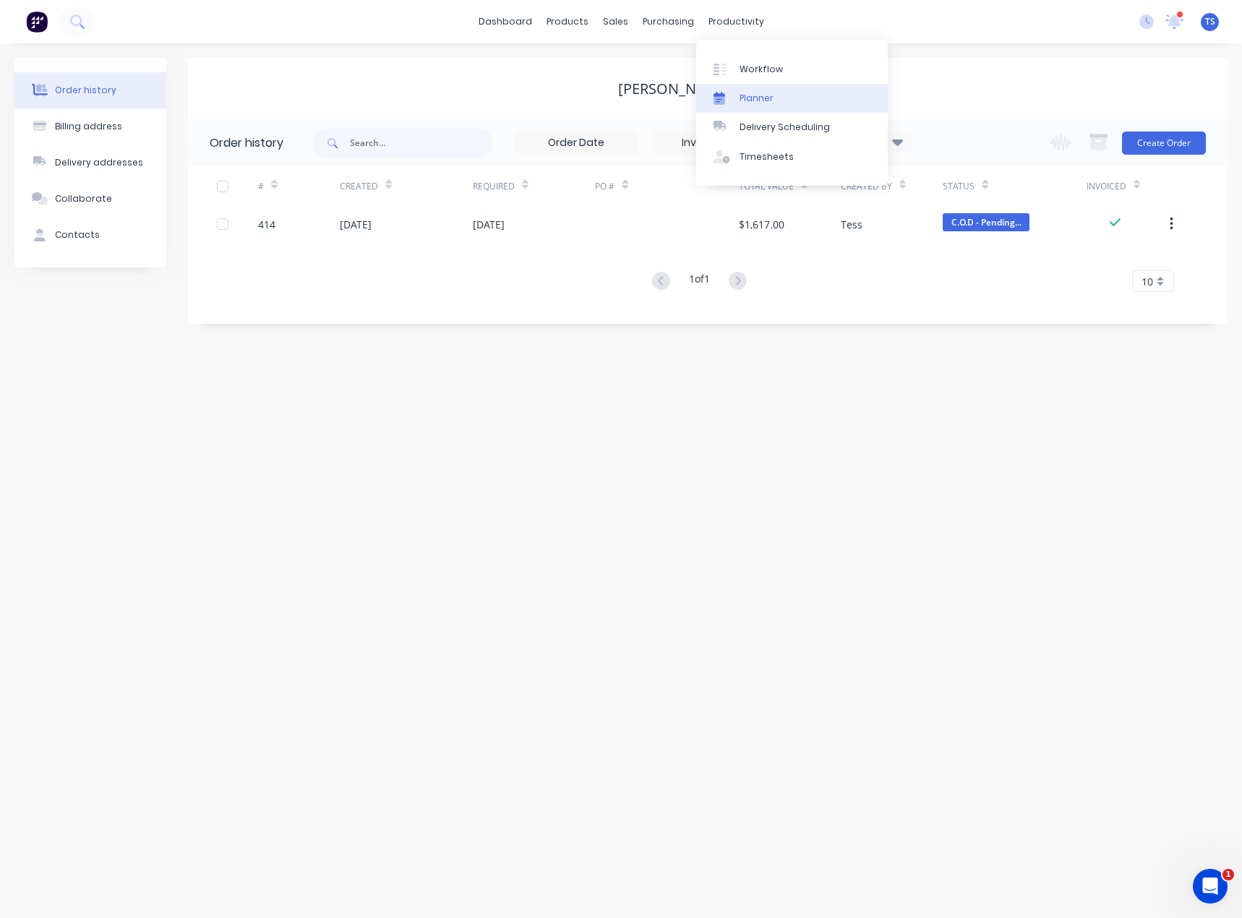
click at [741, 96] on div "Planner" at bounding box center [757, 98] width 34 height 13
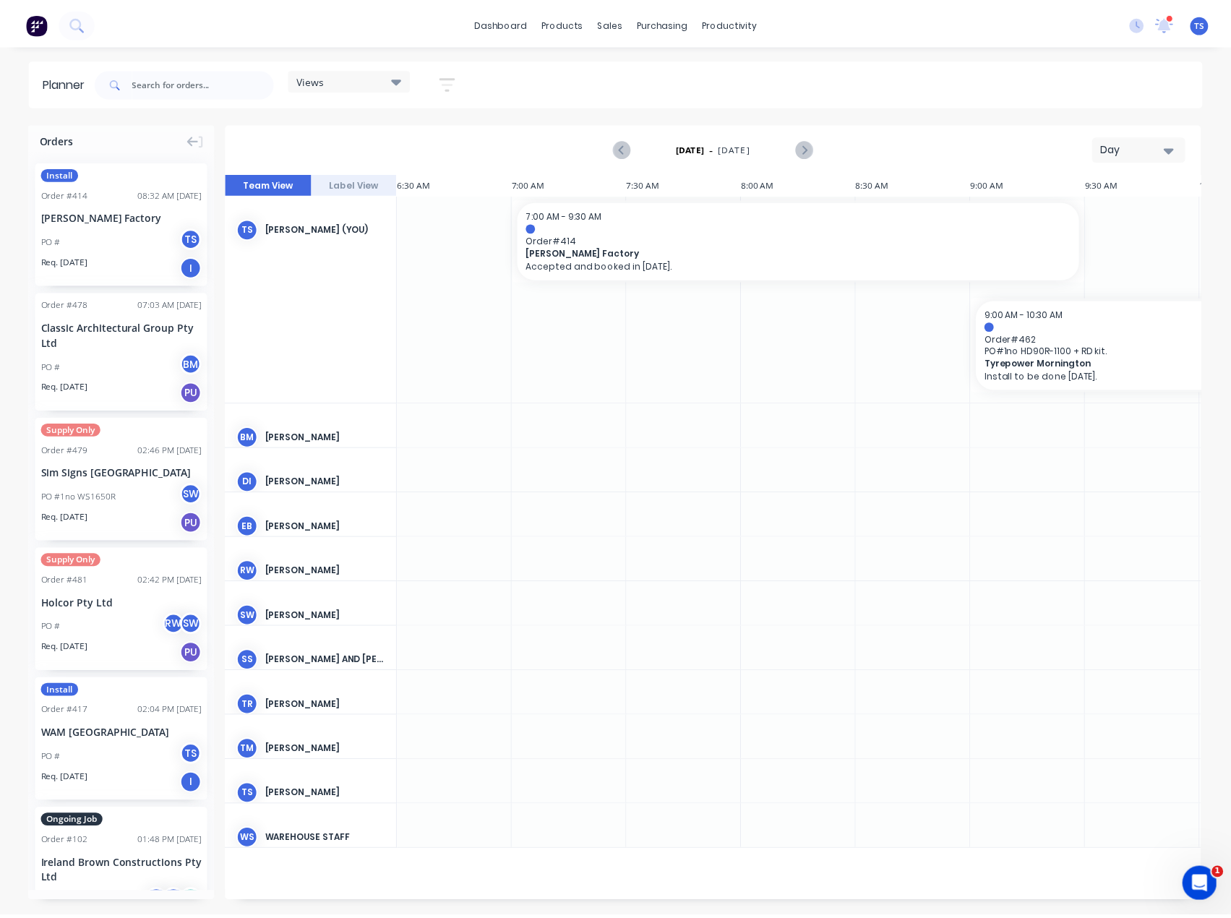
scroll to position [0, 348]
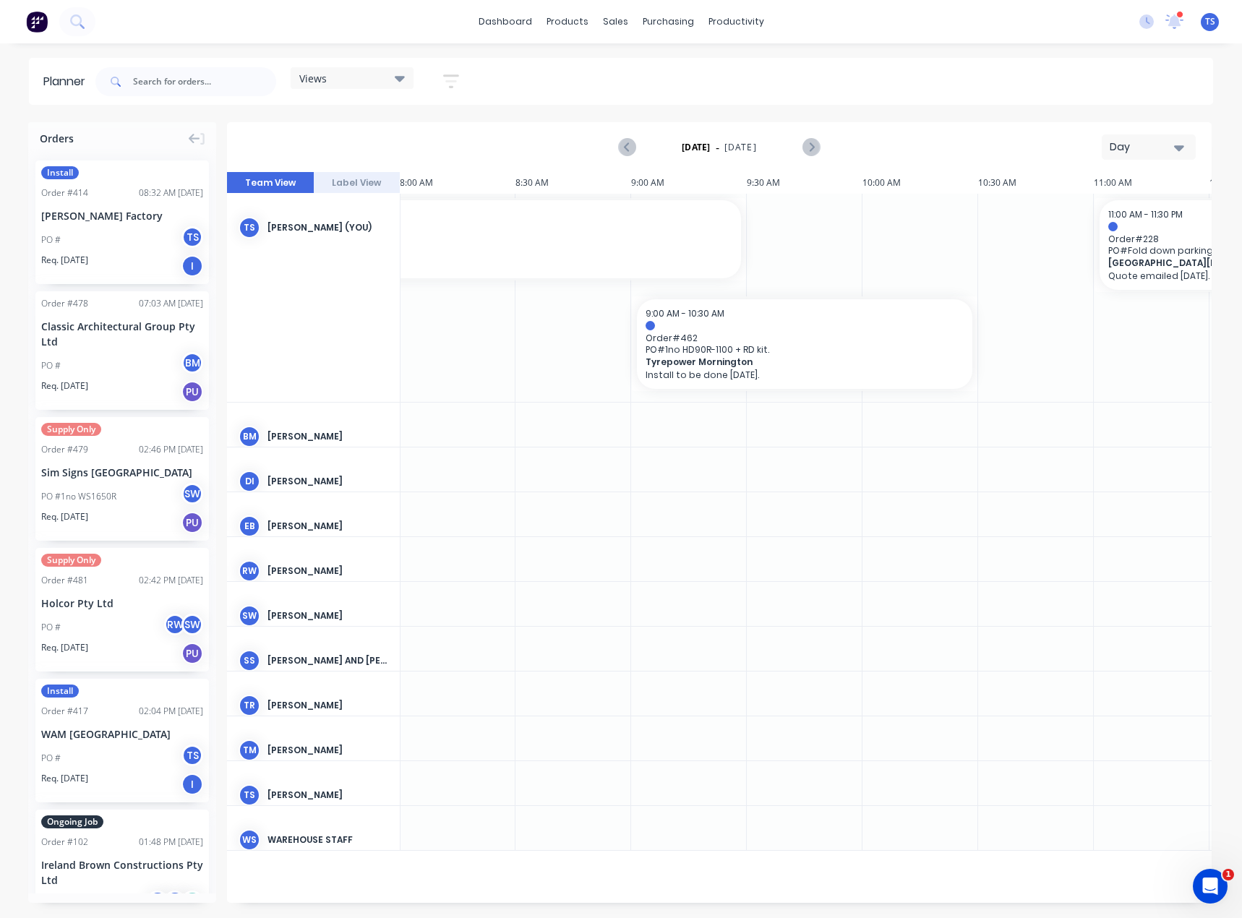
click at [1152, 147] on div "Day" at bounding box center [1143, 147] width 67 height 15
click at [1094, 242] on div "Month" at bounding box center [1122, 243] width 143 height 29
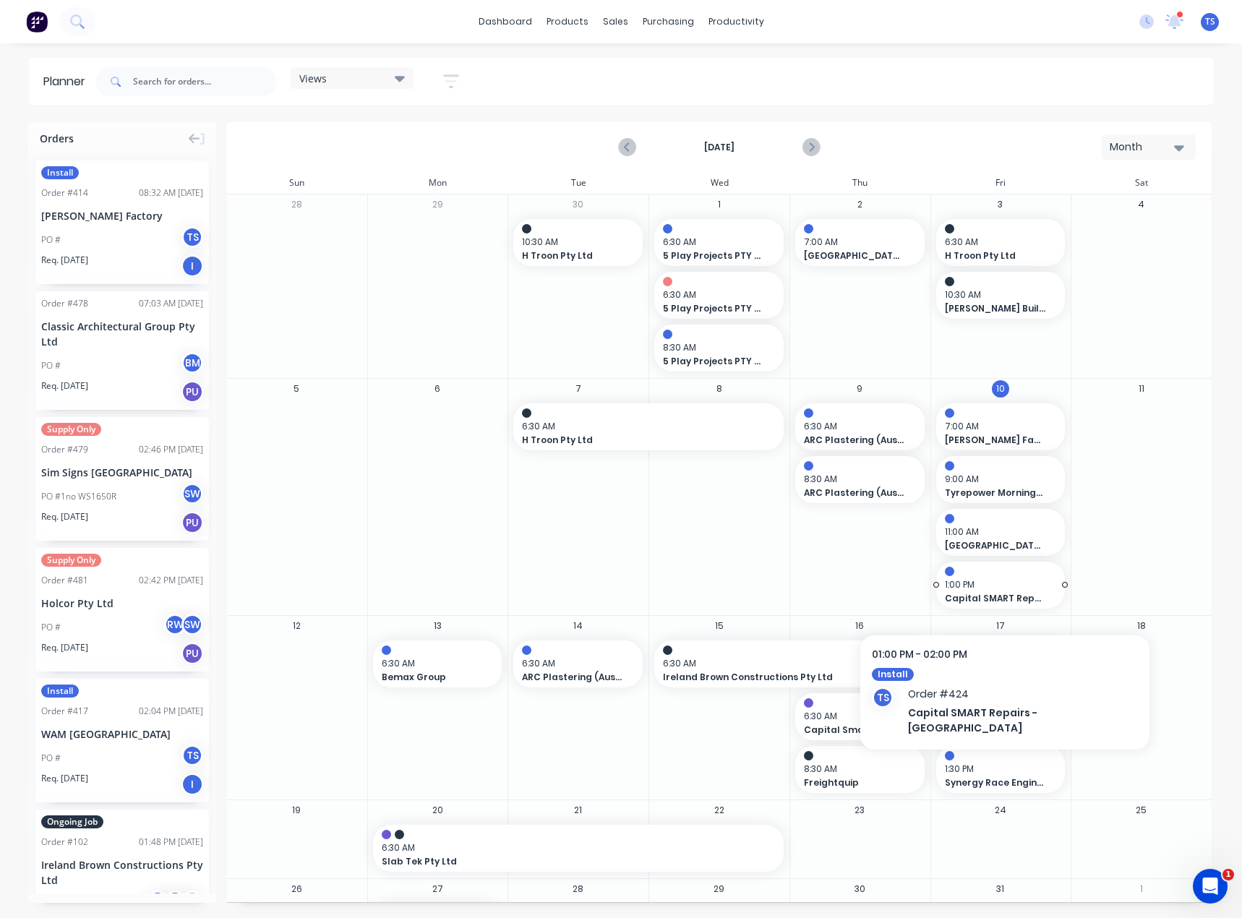
click at [991, 595] on span "Capital SMART Repairs - Carrum Downs" at bounding box center [995, 598] width 100 height 13
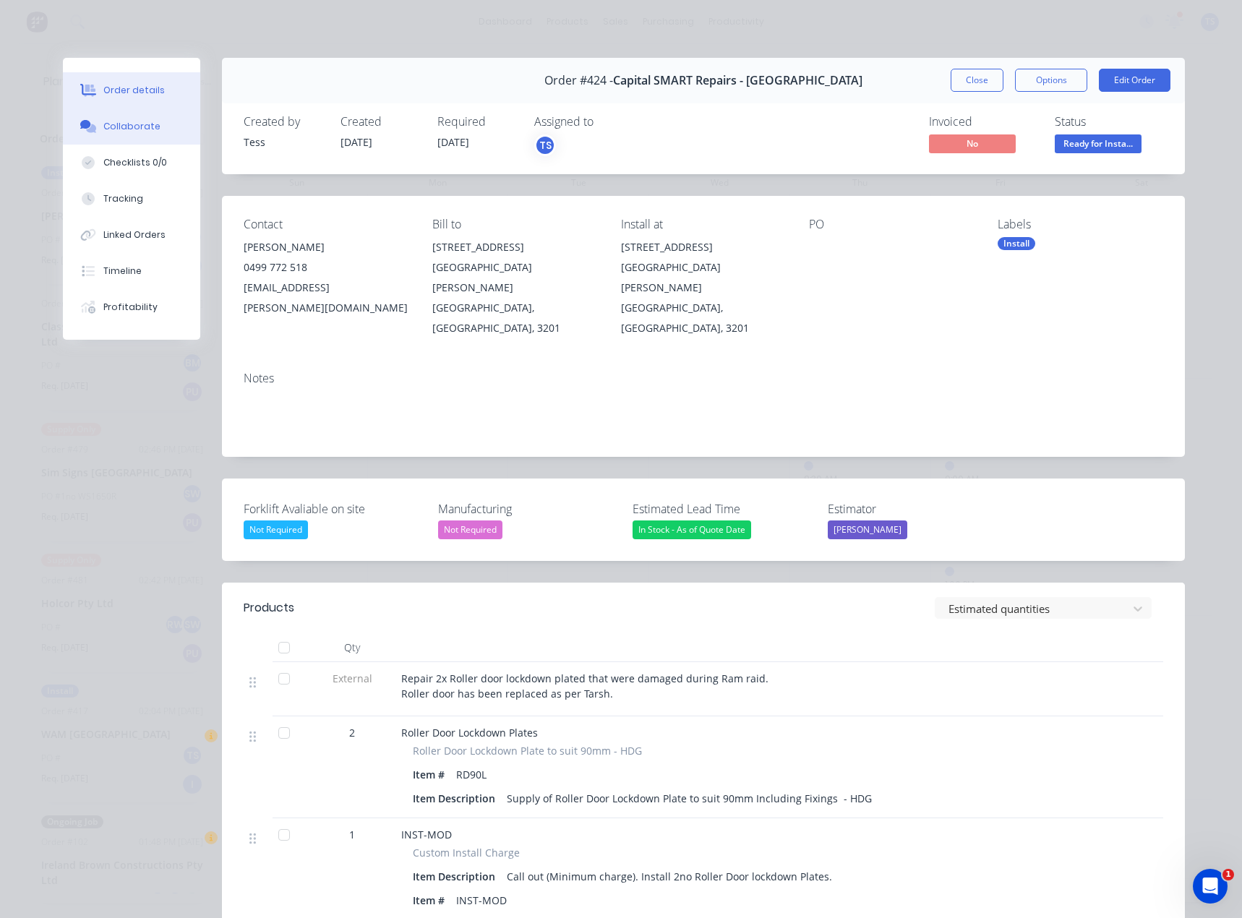
click at [119, 127] on div "Collaborate" at bounding box center [131, 126] width 57 height 13
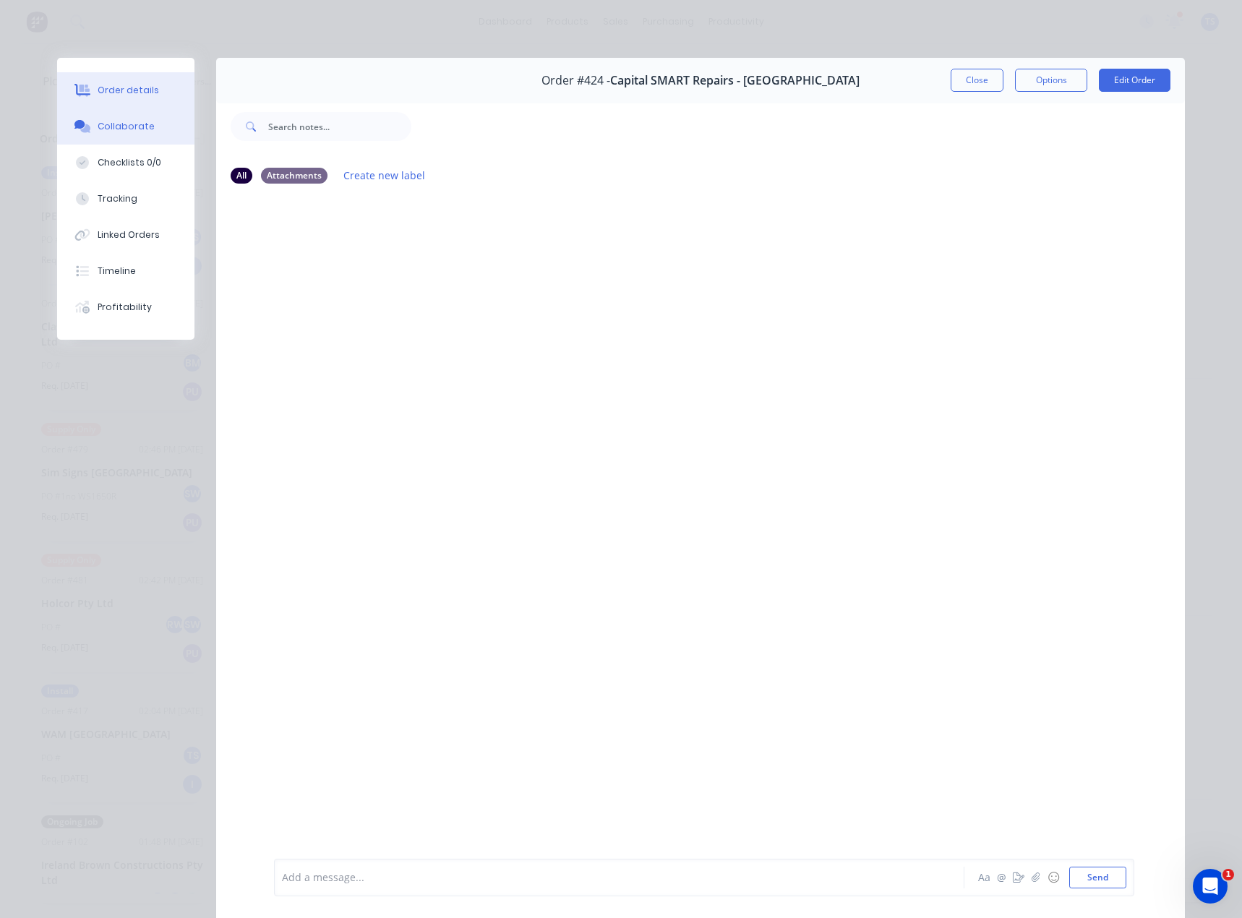
click at [116, 93] on div "Order details" at bounding box center [128, 90] width 61 height 13
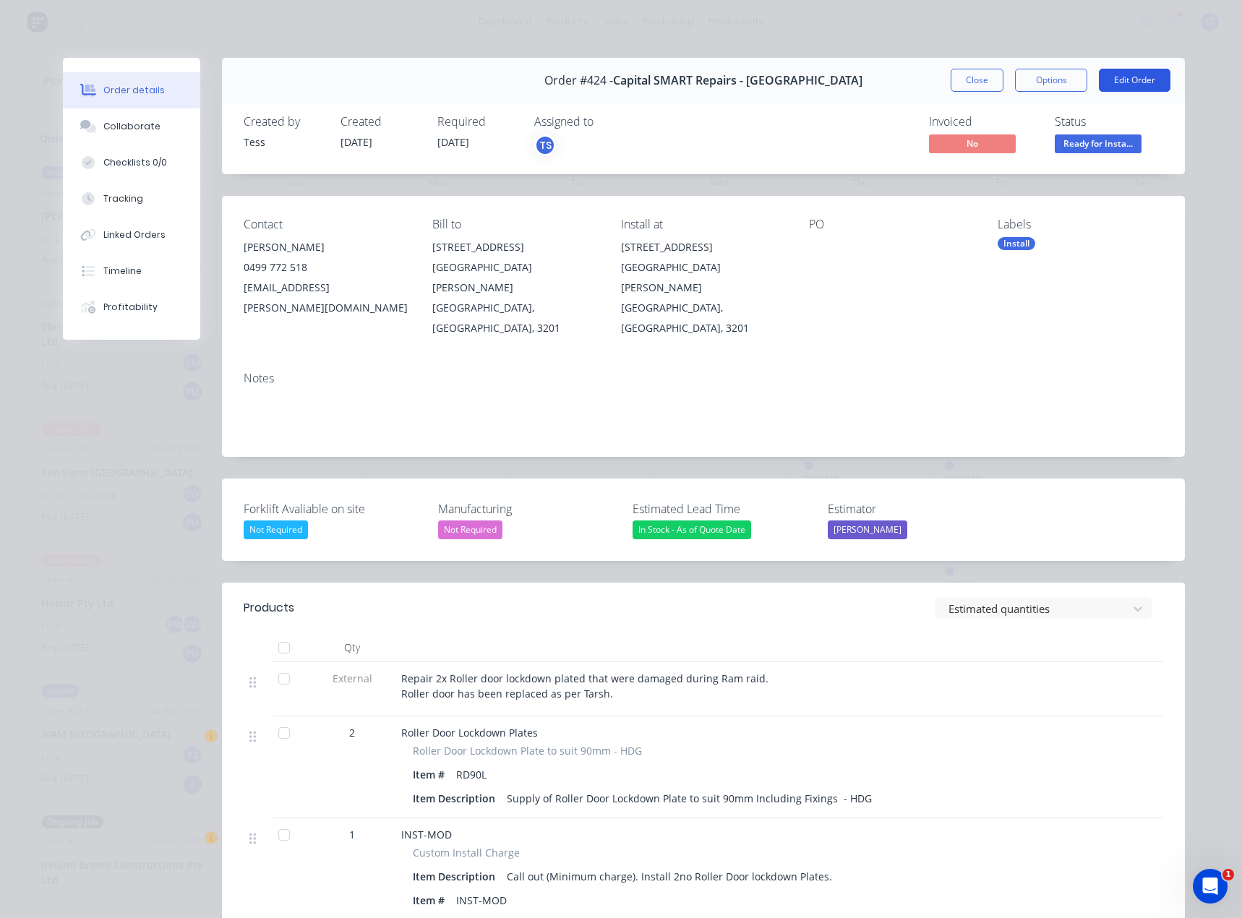
click at [1119, 75] on button "Edit Order" at bounding box center [1135, 80] width 72 height 23
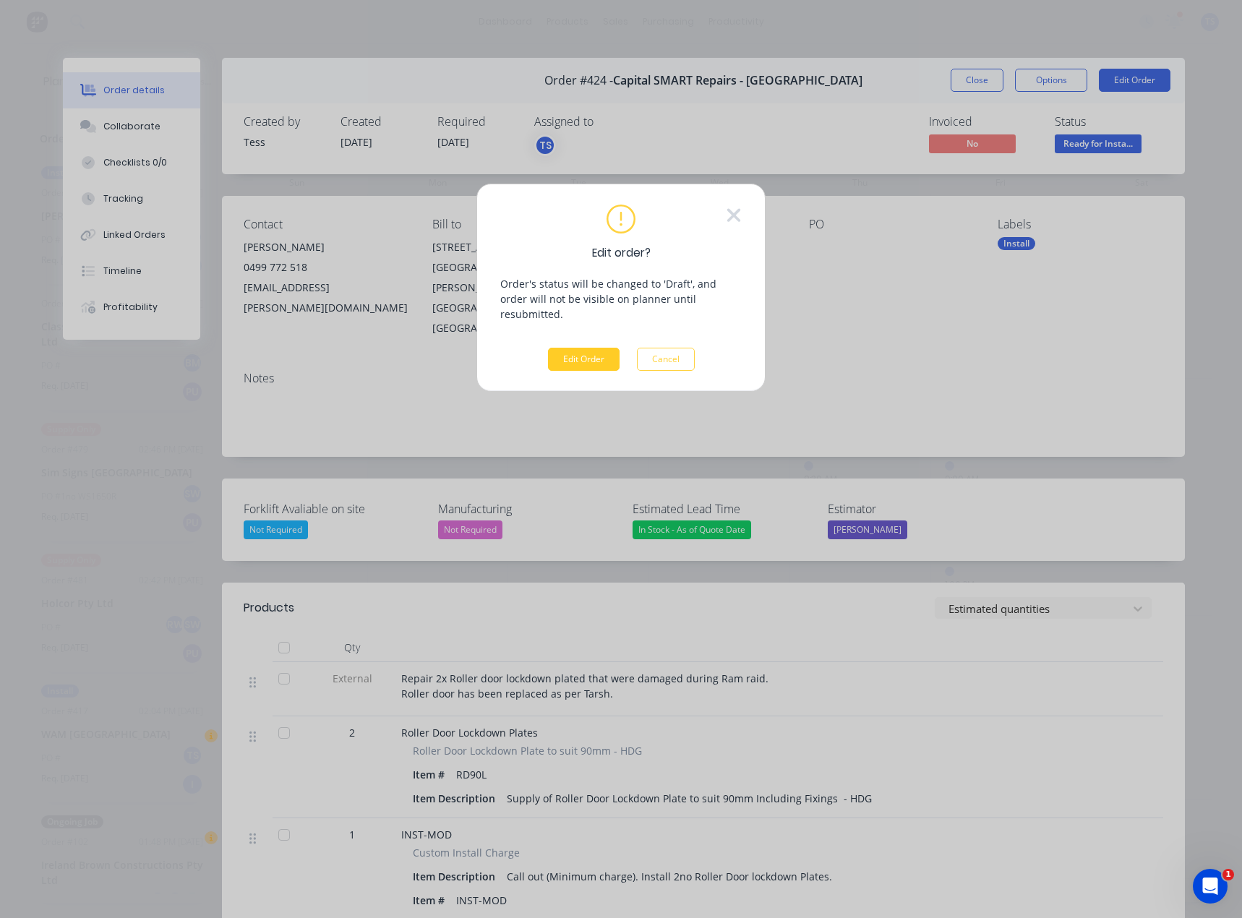
click at [568, 348] on button "Edit Order" at bounding box center [584, 359] width 72 height 23
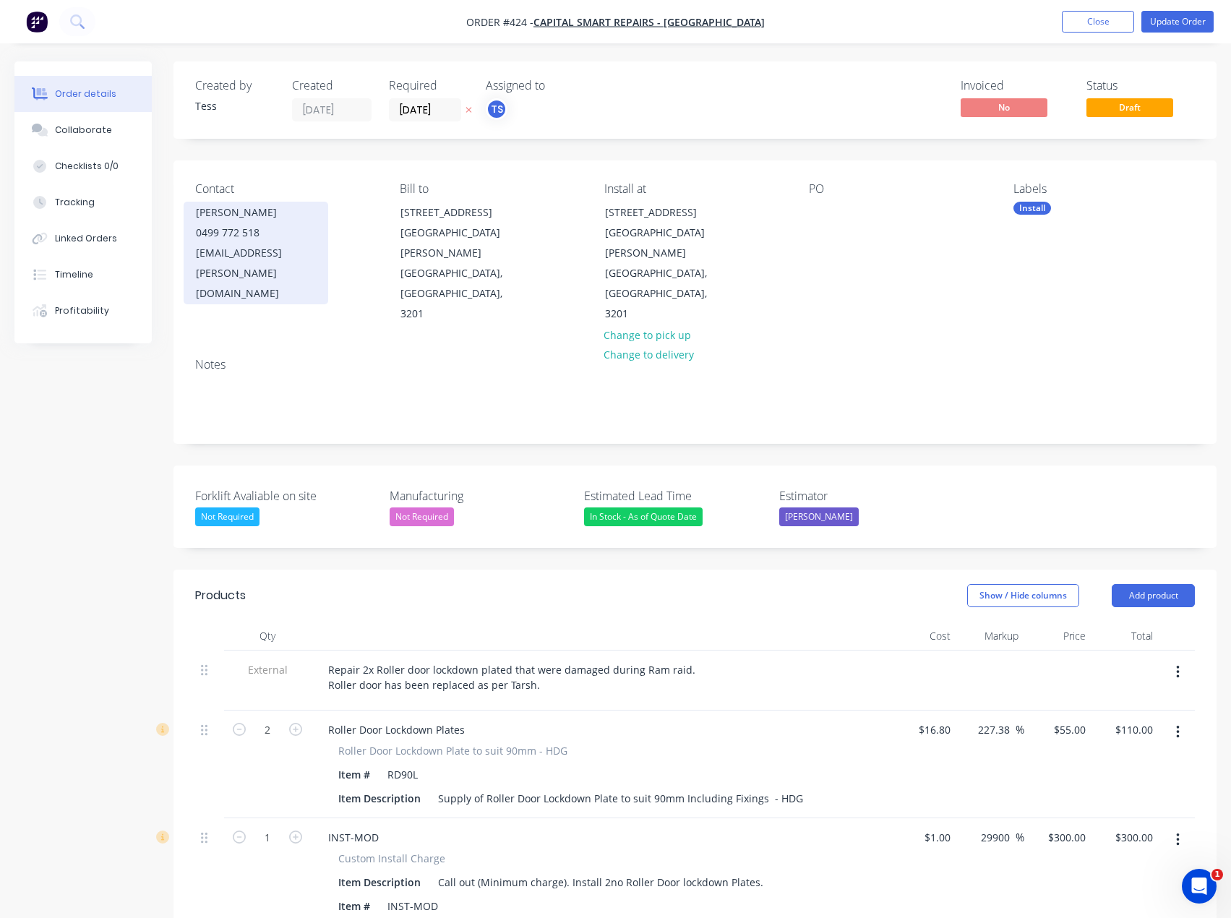
click at [247, 230] on div "0499 772 518" at bounding box center [256, 233] width 120 height 20
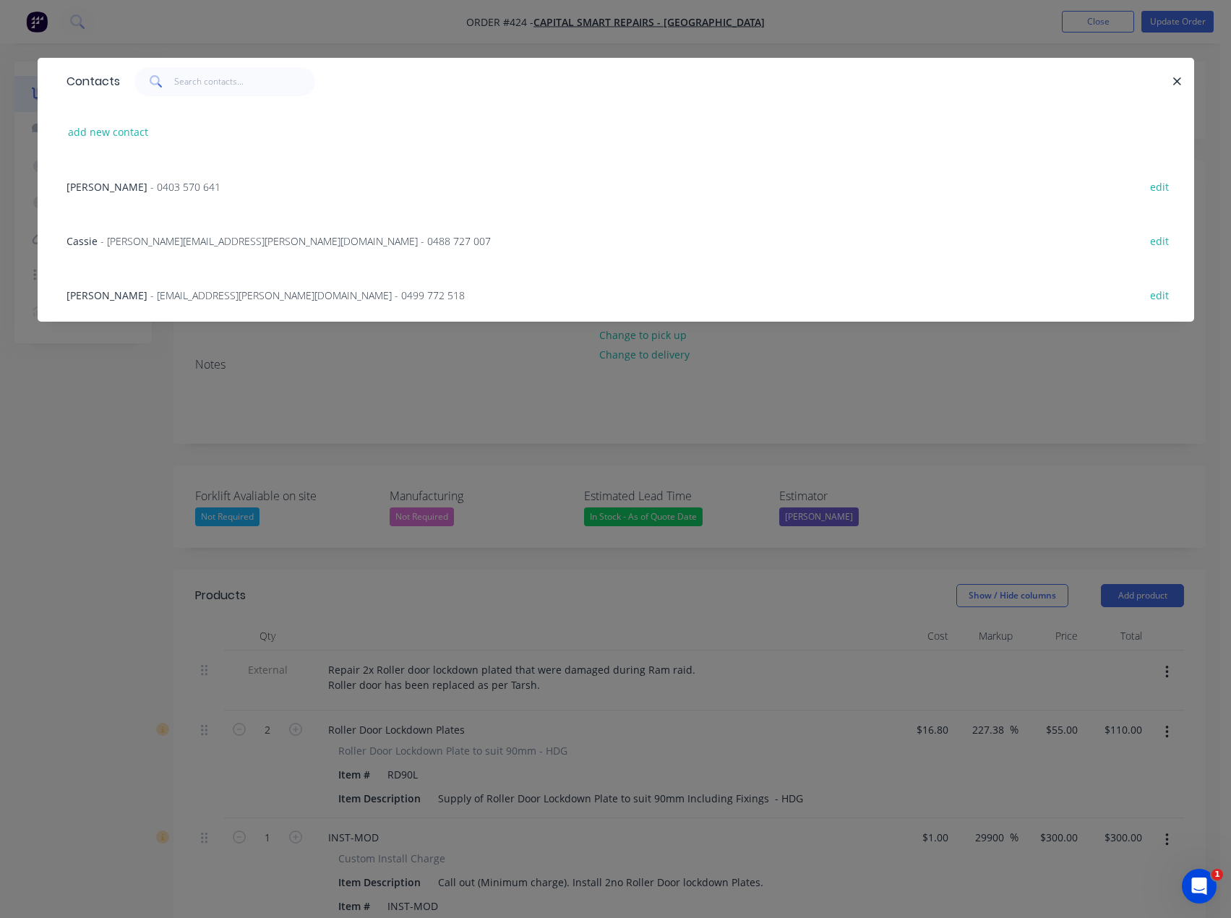
click at [362, 27] on div "Contacts add new contact Peter - 0403 570 641 edit Cassie - cassie.simmonds@ies…" at bounding box center [615, 459] width 1231 height 918
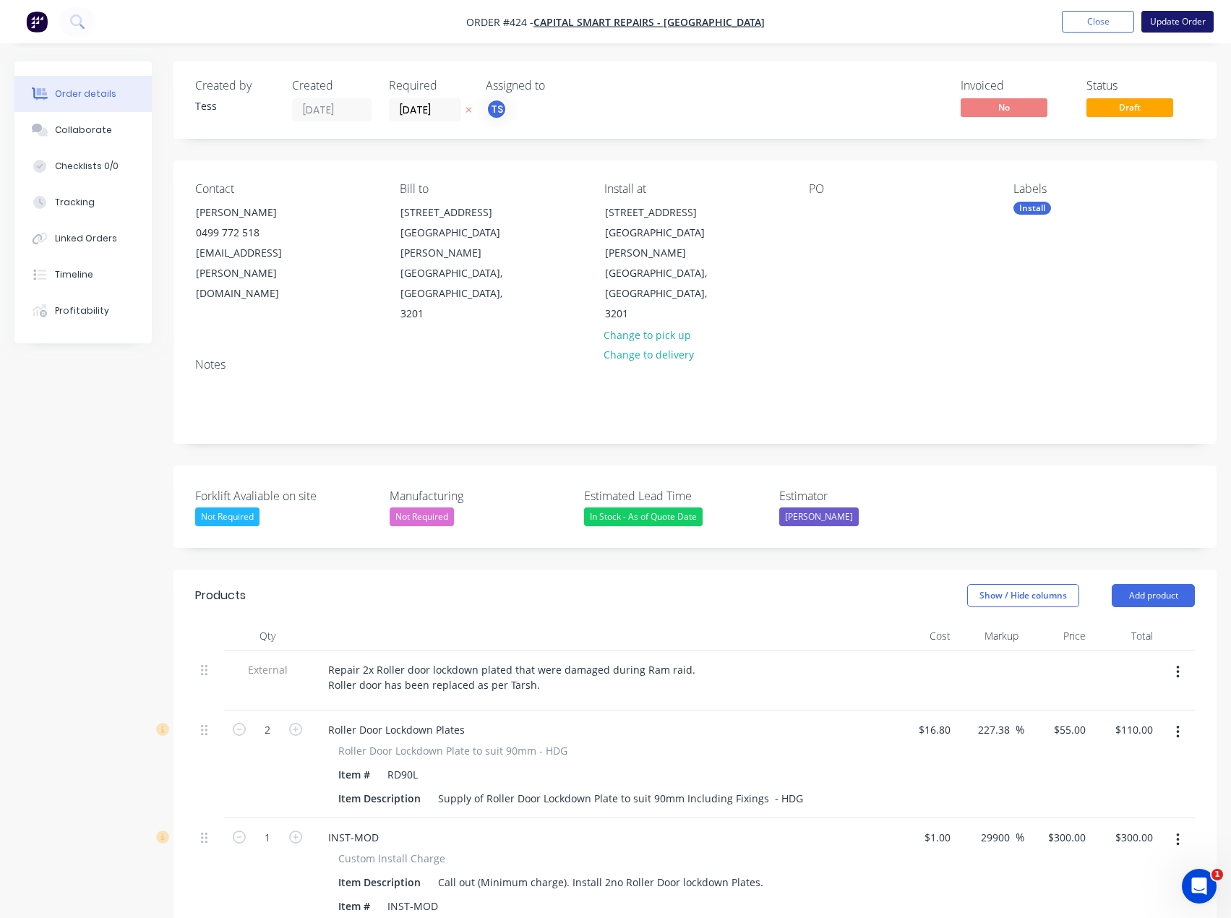
click at [1168, 21] on button "Update Order" at bounding box center [1178, 22] width 72 height 22
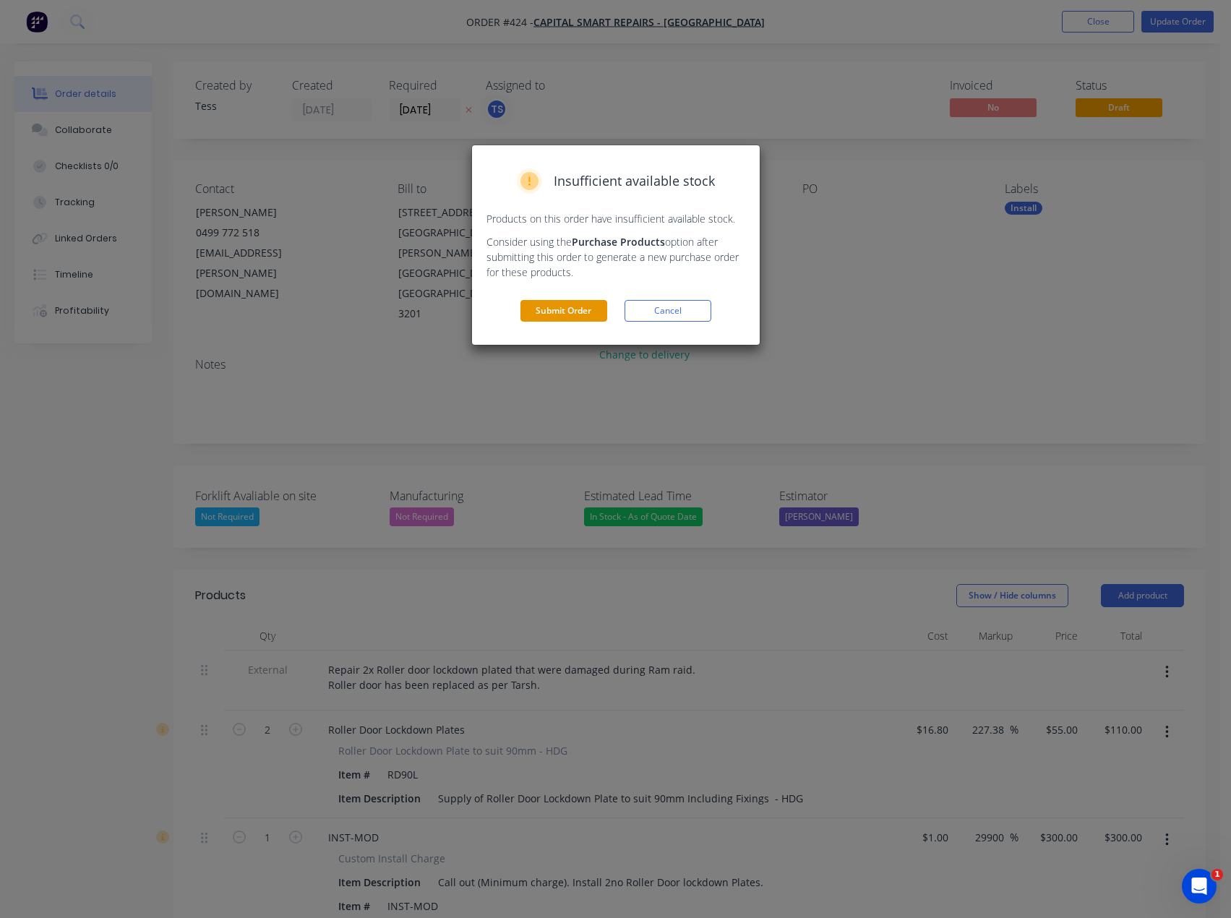
click at [592, 314] on button "Submit Order" at bounding box center [564, 311] width 87 height 22
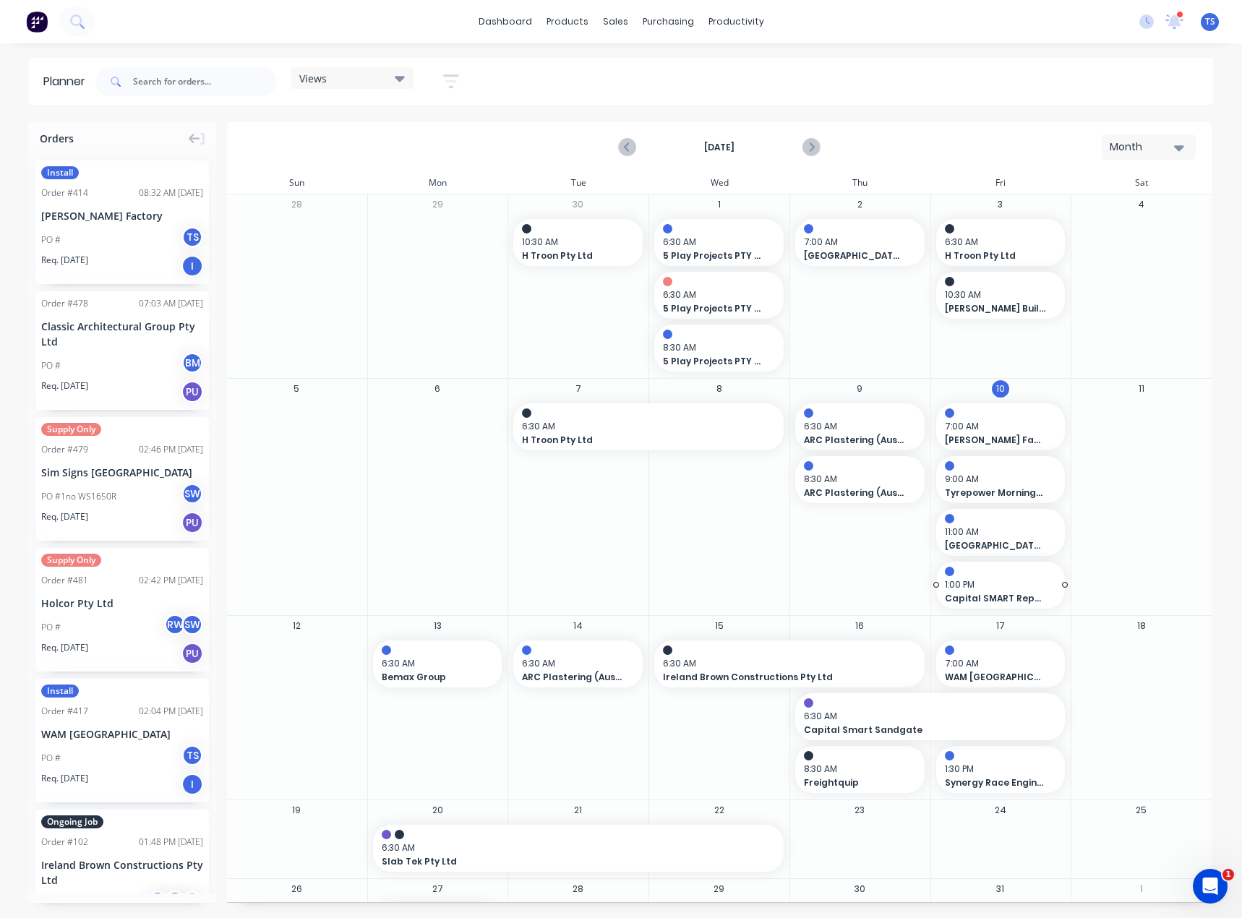
click at [975, 587] on span "1:00 PM" at bounding box center [997, 584] width 105 height 13
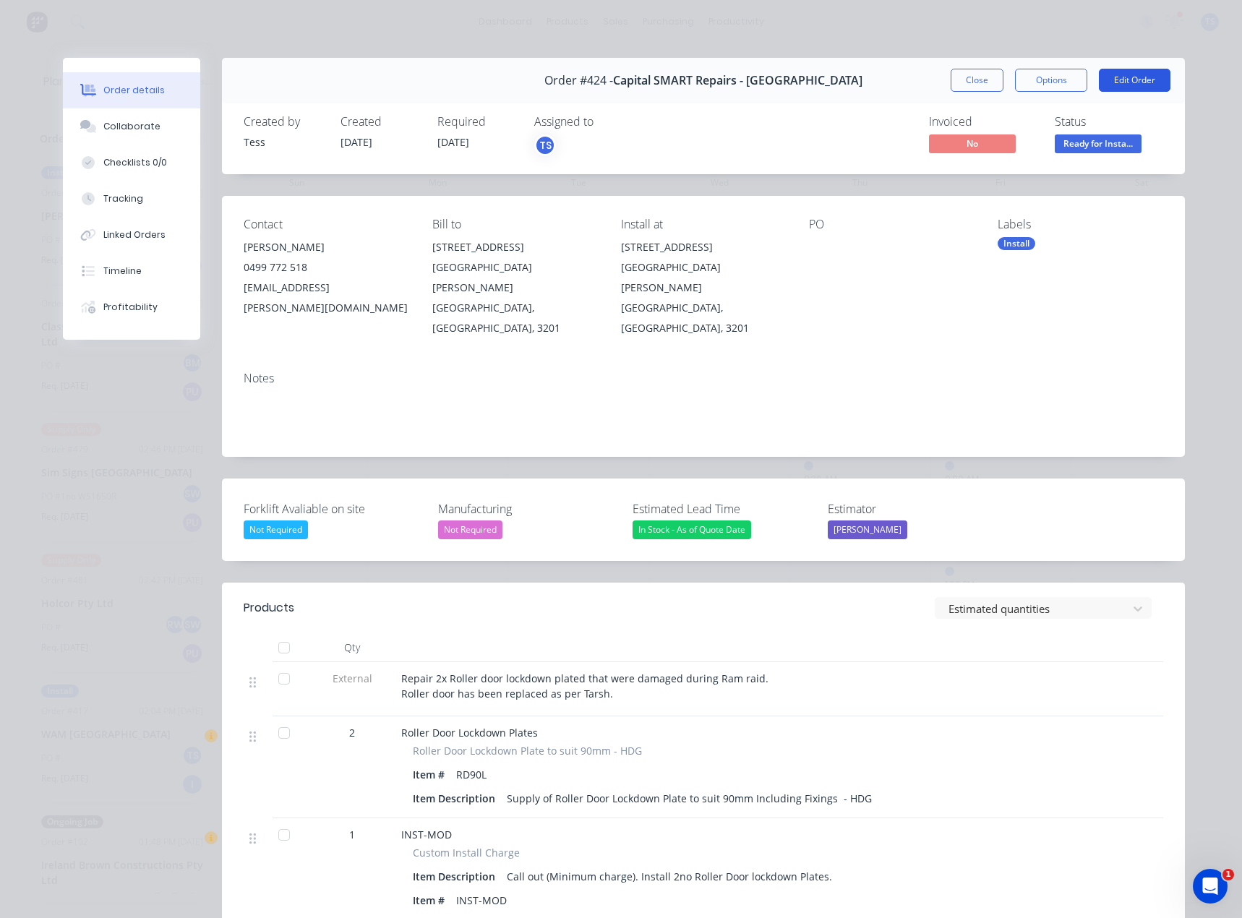
click at [1144, 82] on button "Edit Order" at bounding box center [1135, 80] width 72 height 23
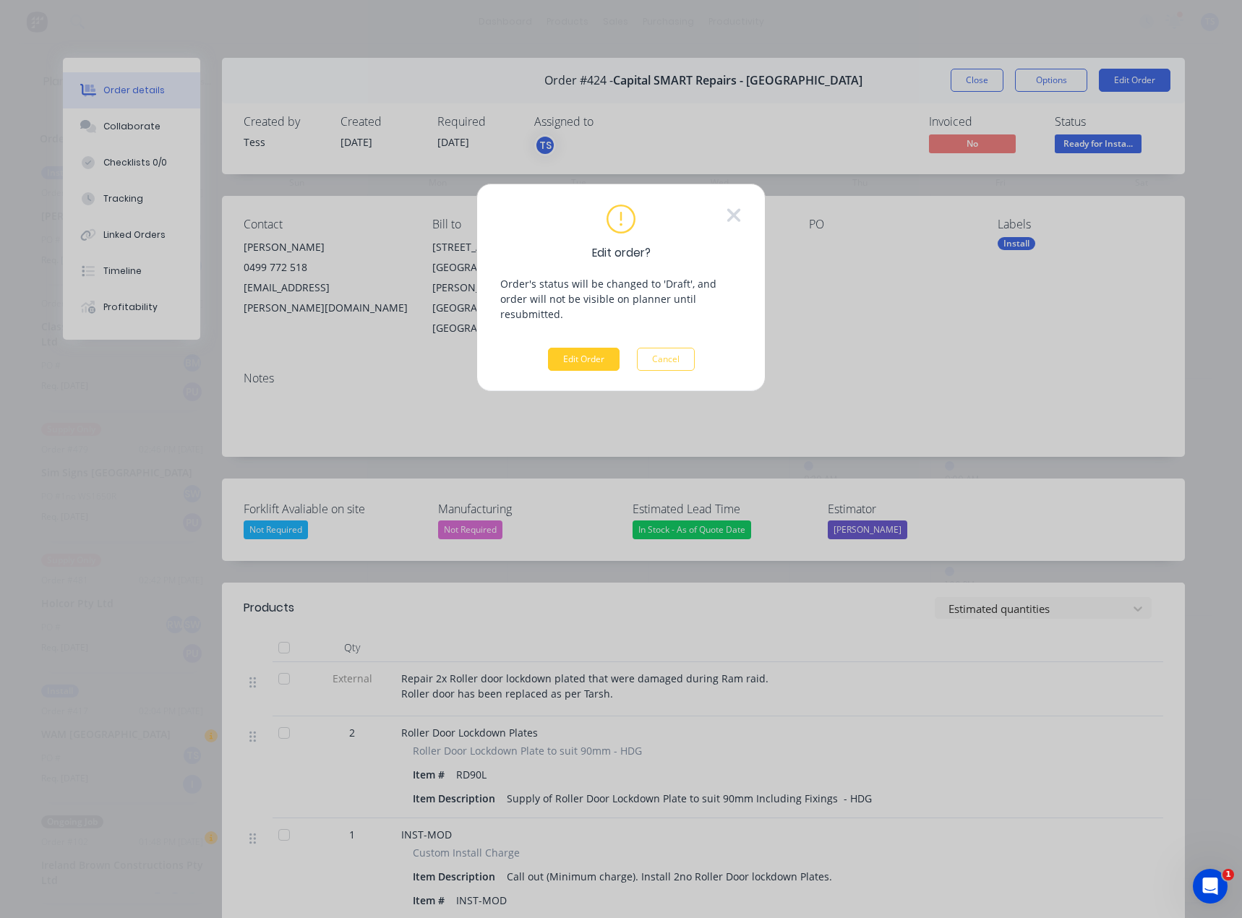
click at [572, 348] on button "Edit Order" at bounding box center [584, 359] width 72 height 23
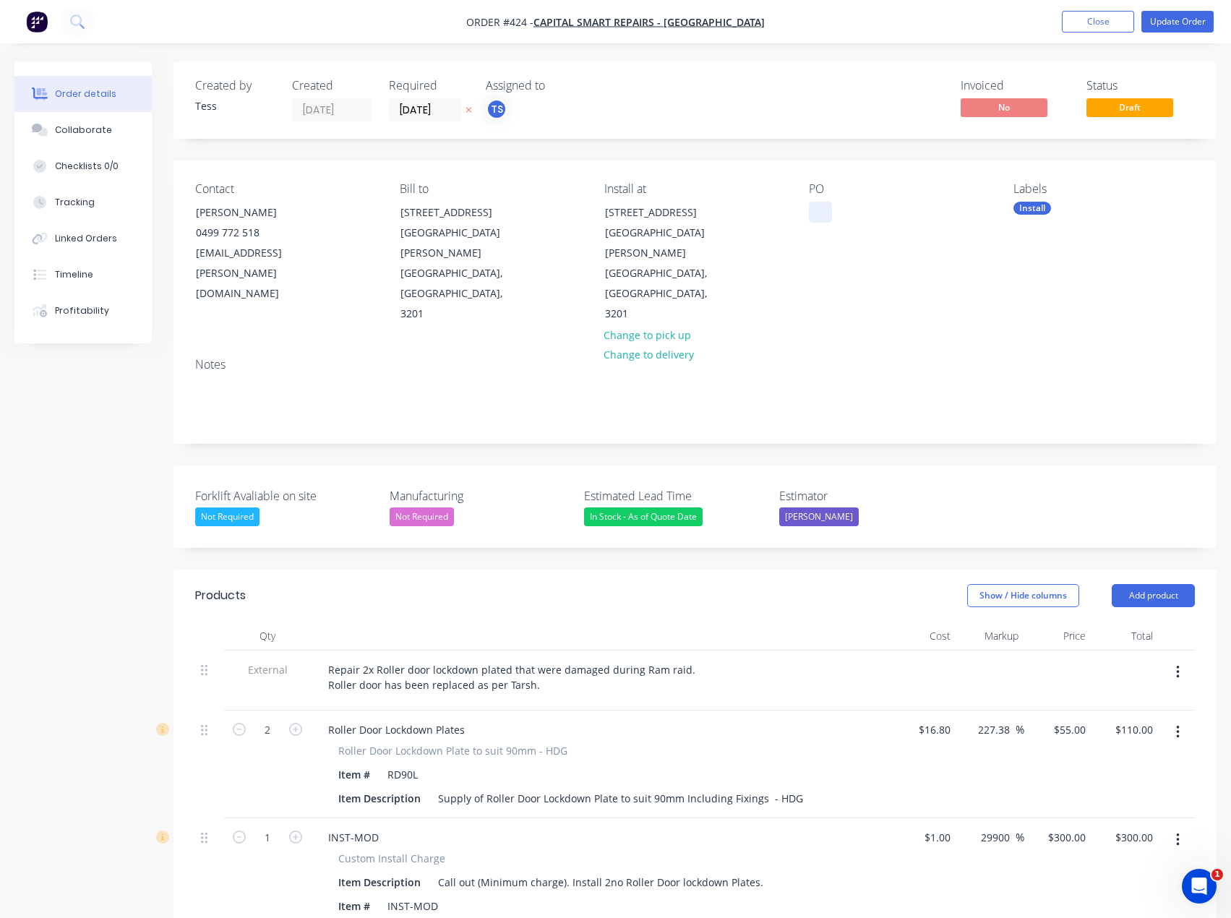
click at [827, 210] on div at bounding box center [820, 212] width 23 height 21
click at [881, 215] on div "Refit Roller door brackets" at bounding box center [881, 212] width 145 height 21
click at [908, 210] on div "Refit Roller Door brackets" at bounding box center [882, 212] width 146 height 21
click at [899, 260] on div "PO Refit Roller Door Brackets" at bounding box center [899, 253] width 181 height 142
click at [843, 212] on div "Refit Roller Door Brackets" at bounding box center [882, 212] width 146 height 21
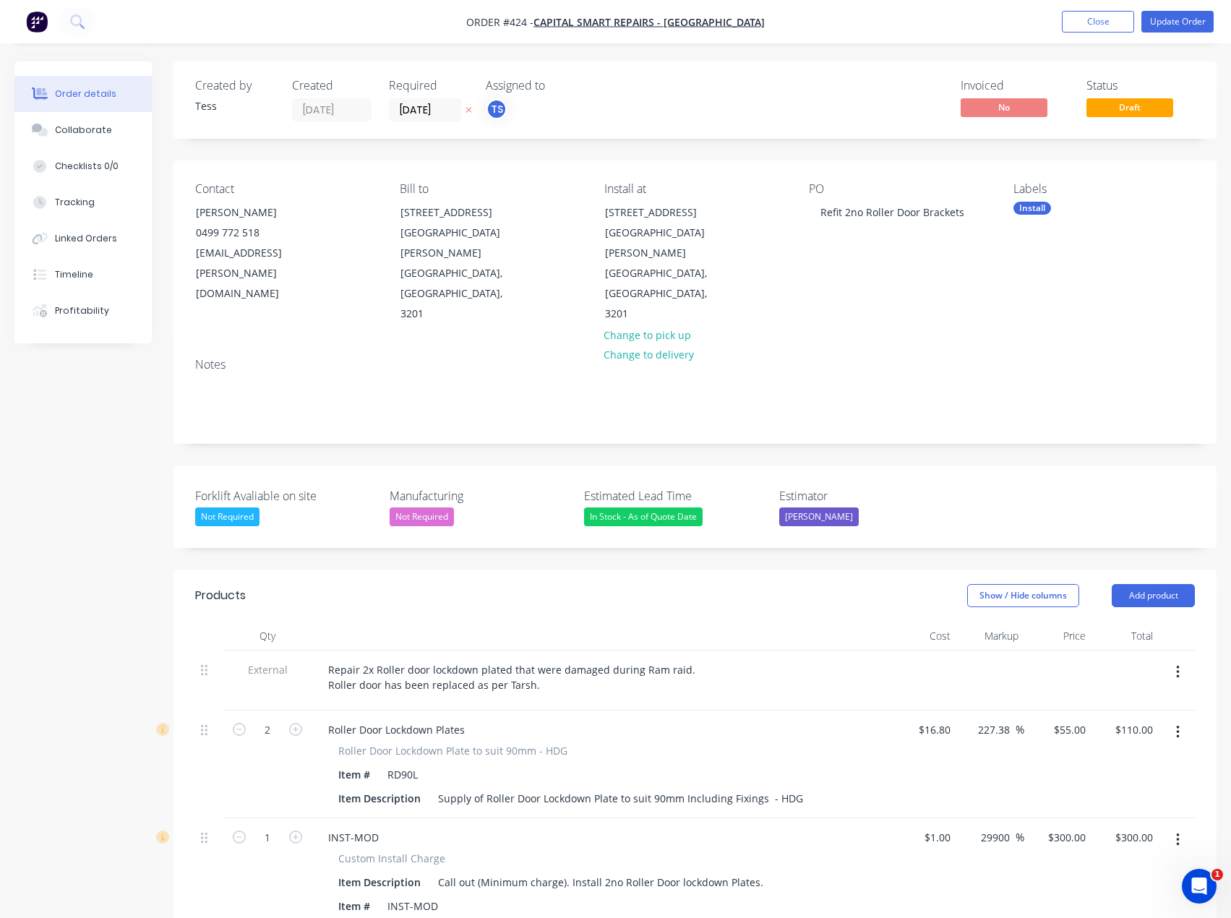
click at [847, 257] on div "PO Refit 2no Roller Door Brackets" at bounding box center [899, 253] width 181 height 142
click at [1195, 23] on button "Update Order" at bounding box center [1178, 22] width 72 height 22
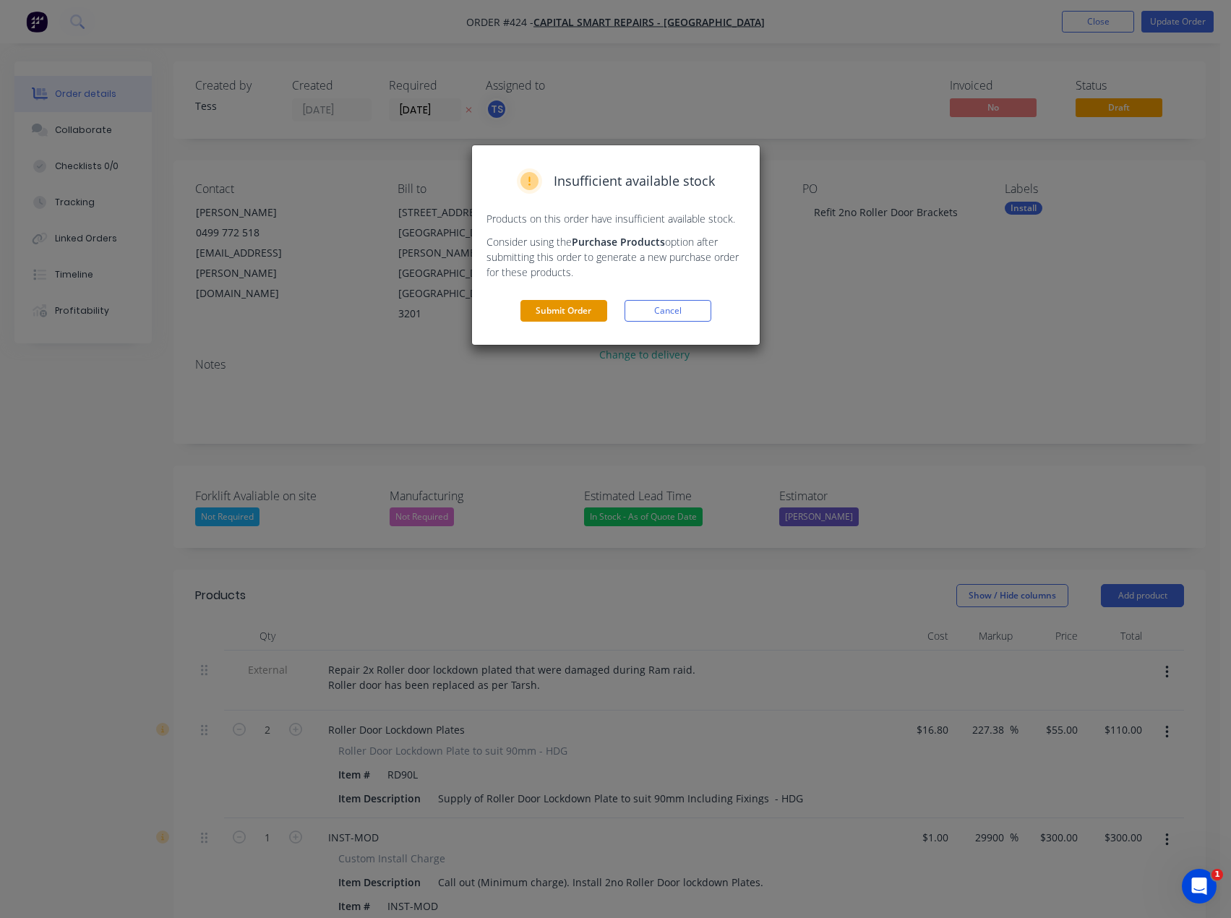
click at [562, 312] on button "Submit Order" at bounding box center [564, 311] width 87 height 22
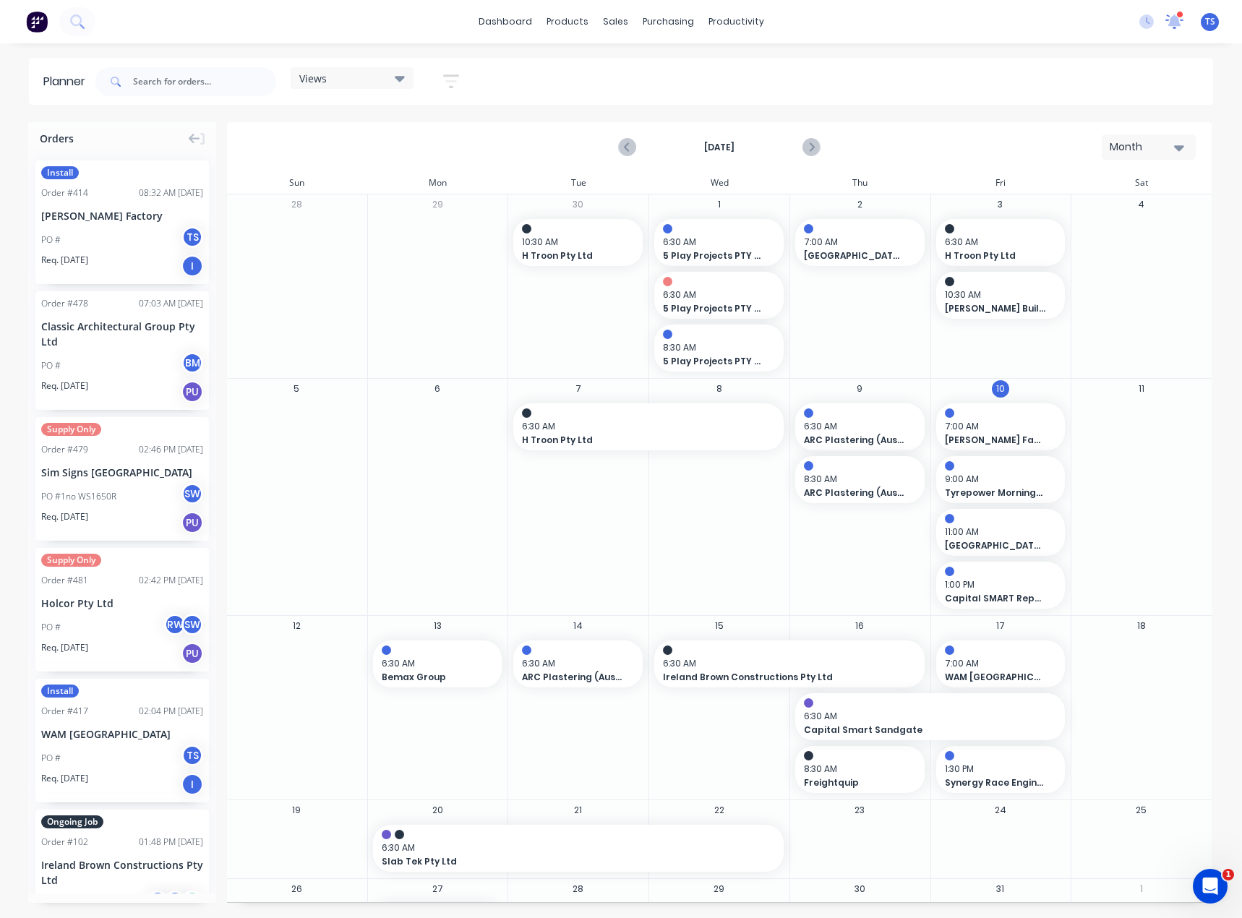
click at [1176, 20] on icon at bounding box center [1174, 20] width 13 height 12
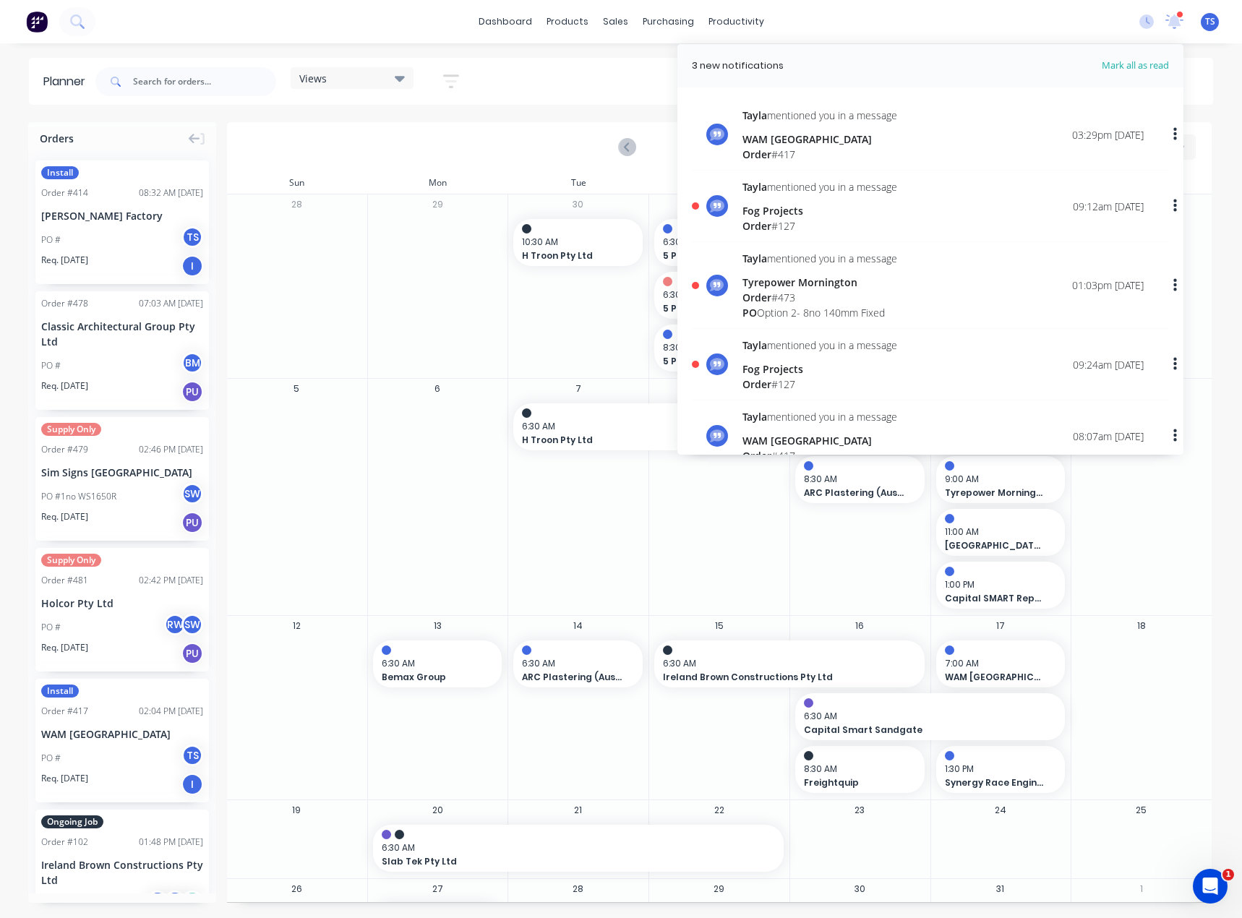
click at [794, 276] on div "Tyrepower Mornington" at bounding box center [819, 282] width 155 height 15
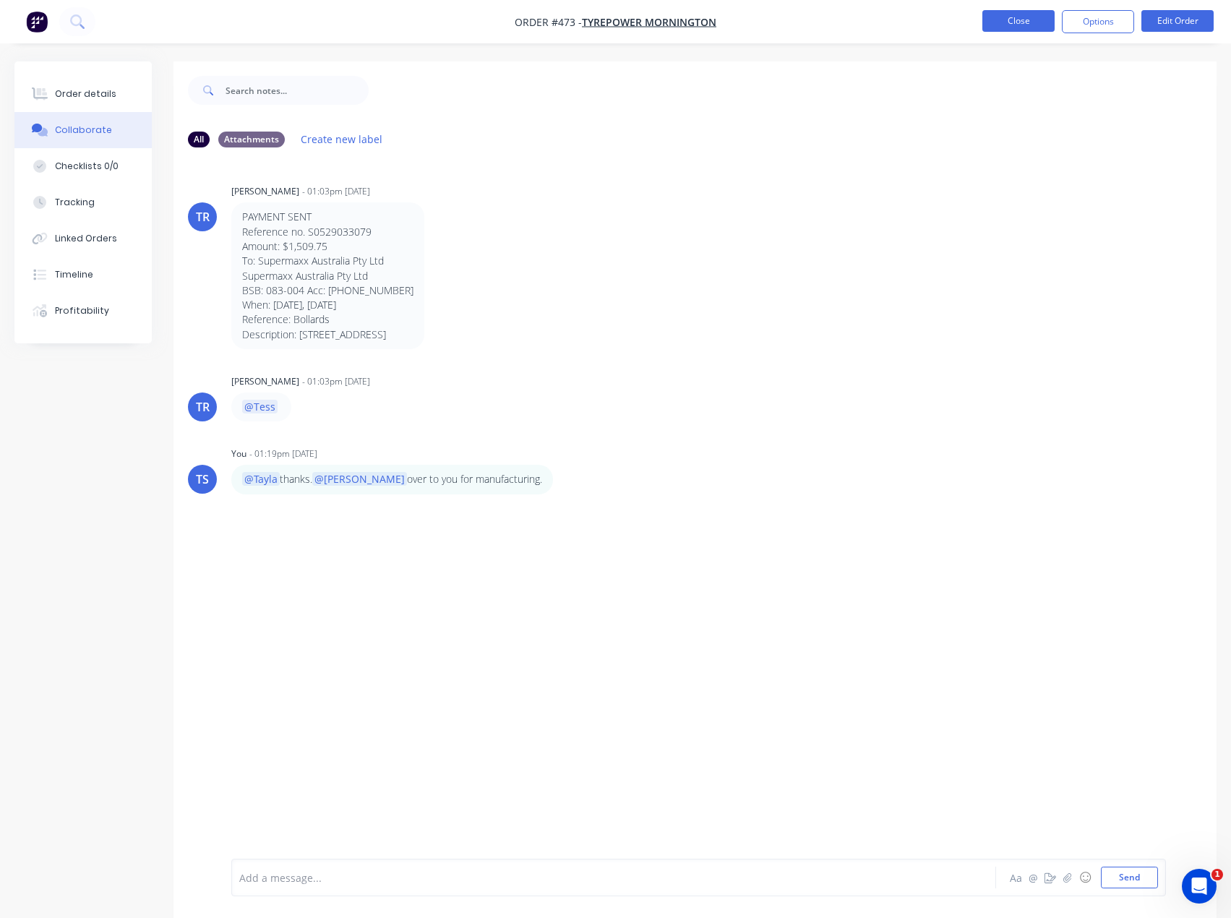
click at [1032, 19] on button "Close" at bounding box center [1018, 21] width 72 height 22
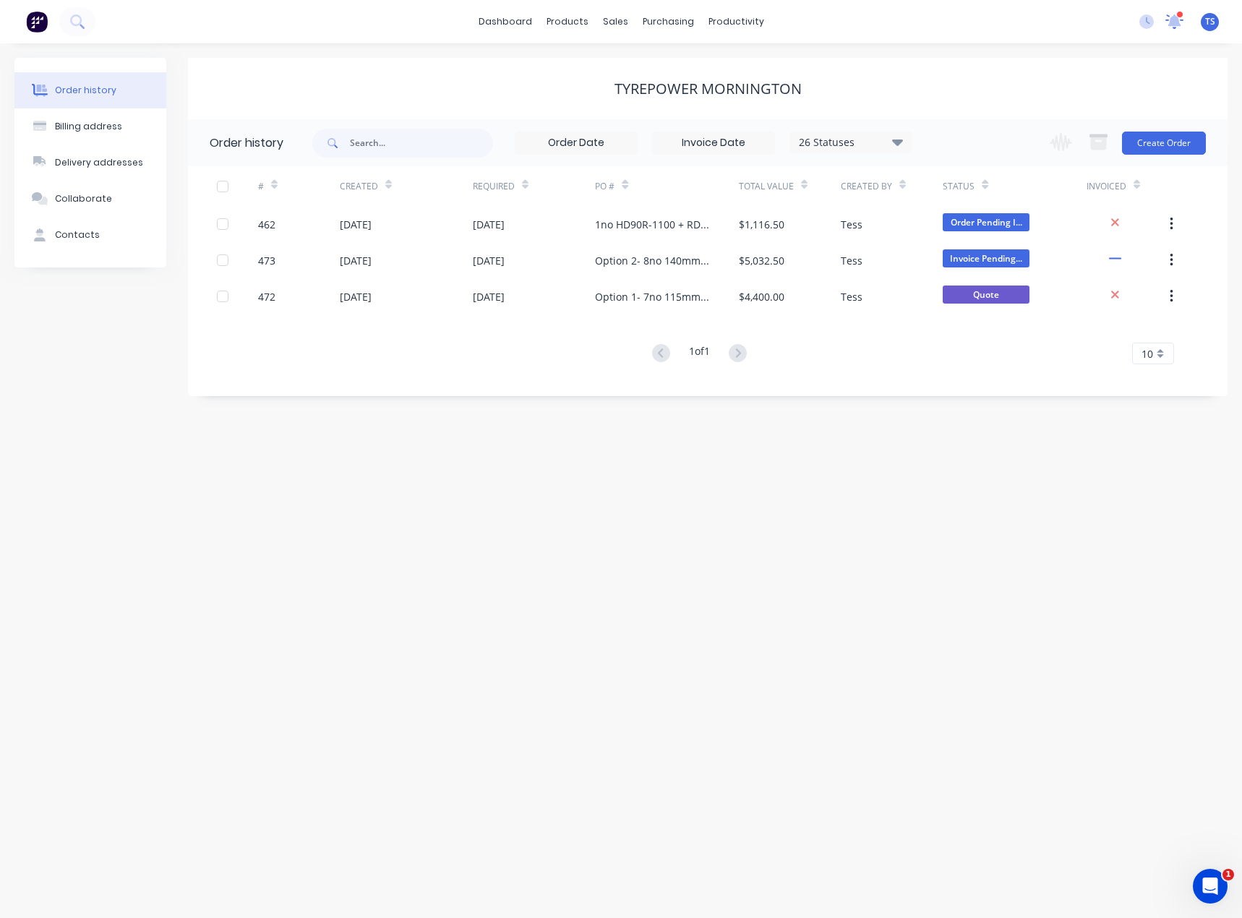
click at [1175, 18] on icon at bounding box center [1175, 20] width 14 height 13
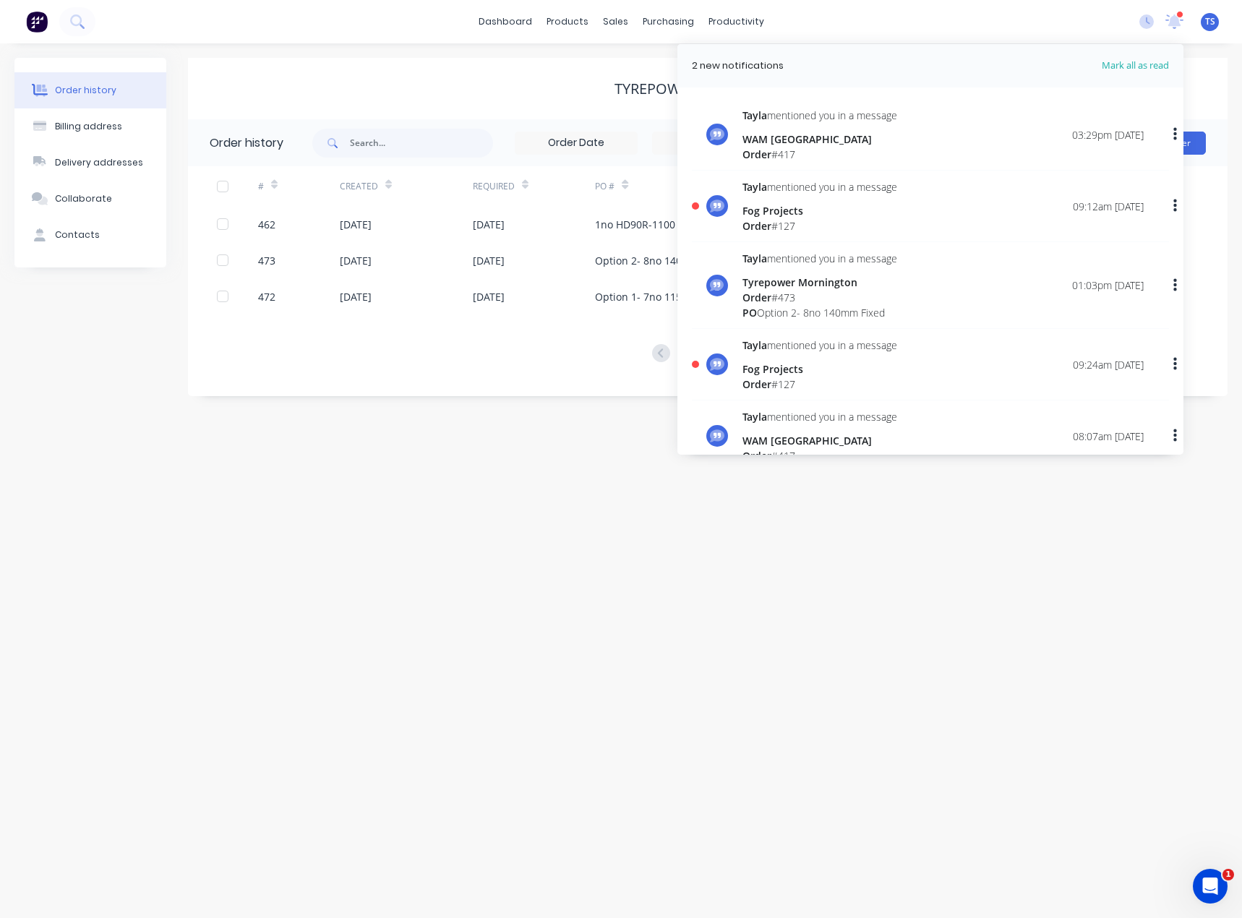
click at [777, 212] on div "Fog Projects" at bounding box center [819, 210] width 155 height 15
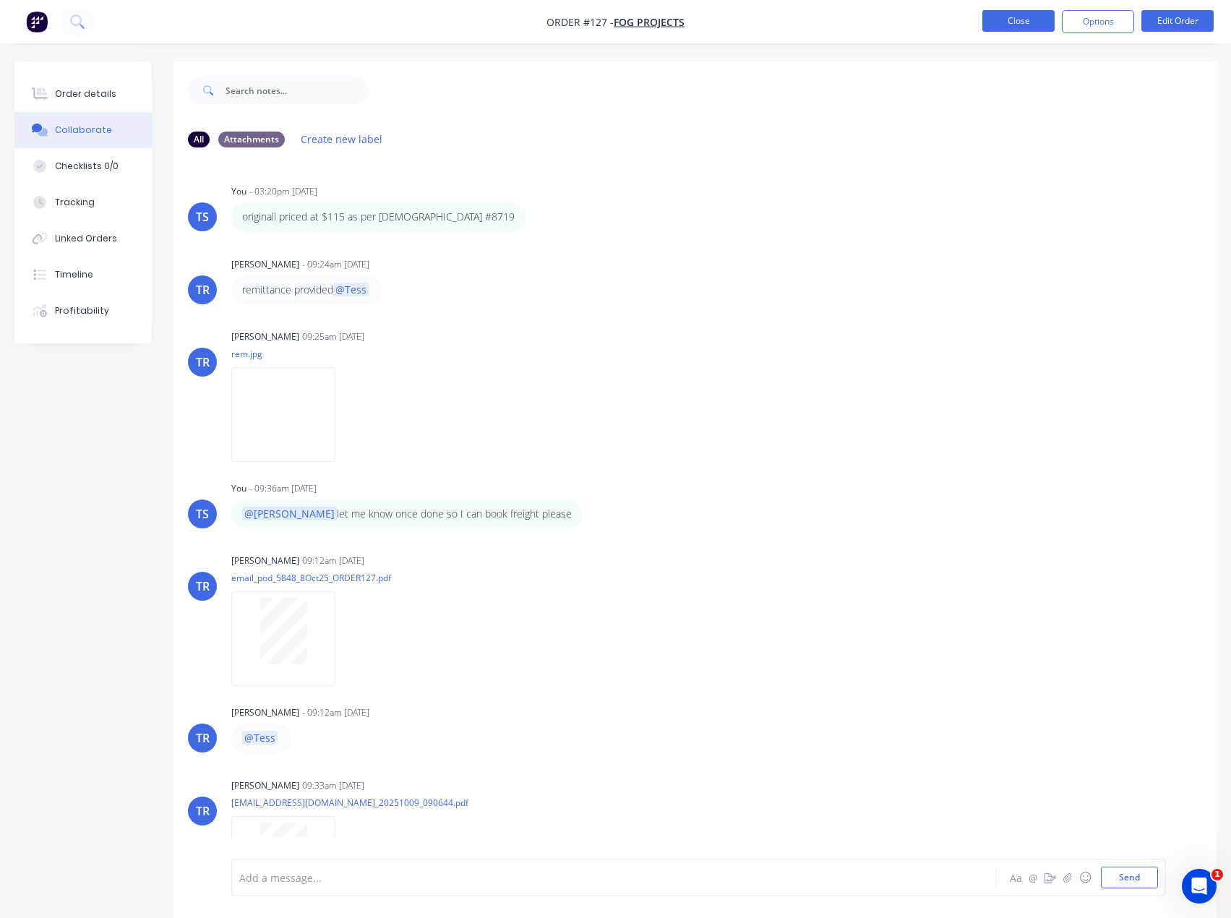
click at [1021, 20] on button "Close" at bounding box center [1018, 21] width 72 height 22
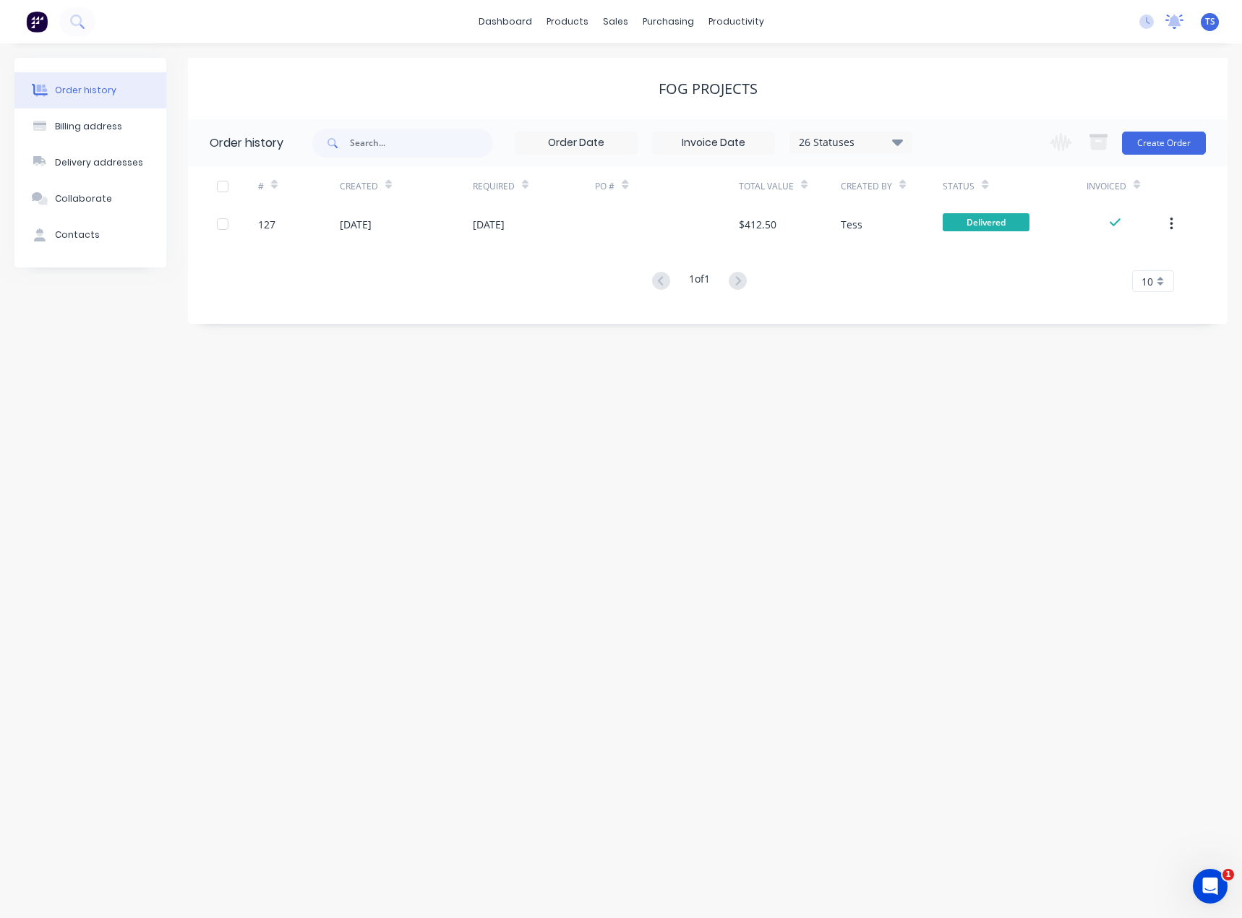
click at [1182, 22] on icon at bounding box center [1174, 21] width 18 height 14
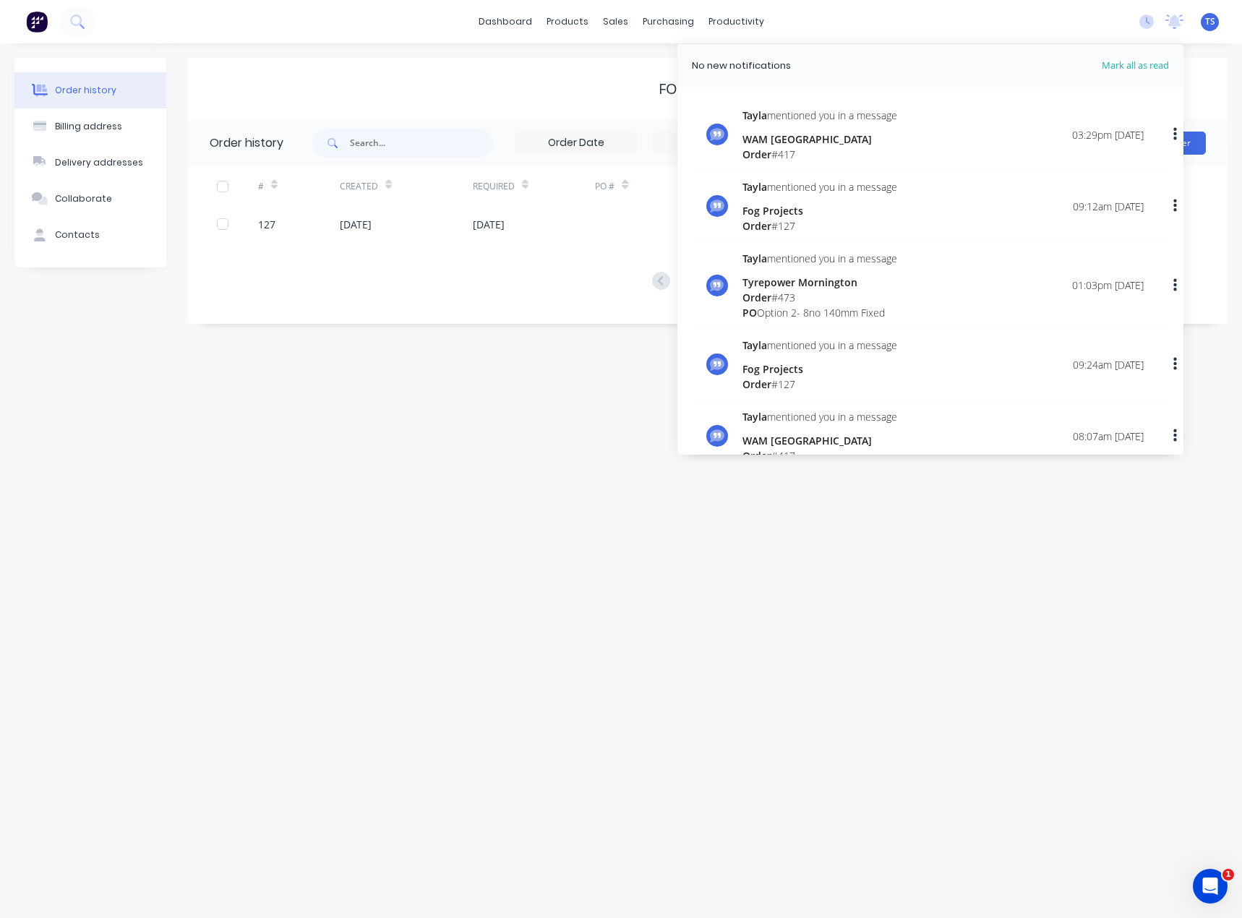
click at [794, 130] on div "Tayla mentioned you in a message WAM Australia Order # 417" at bounding box center [819, 135] width 155 height 54
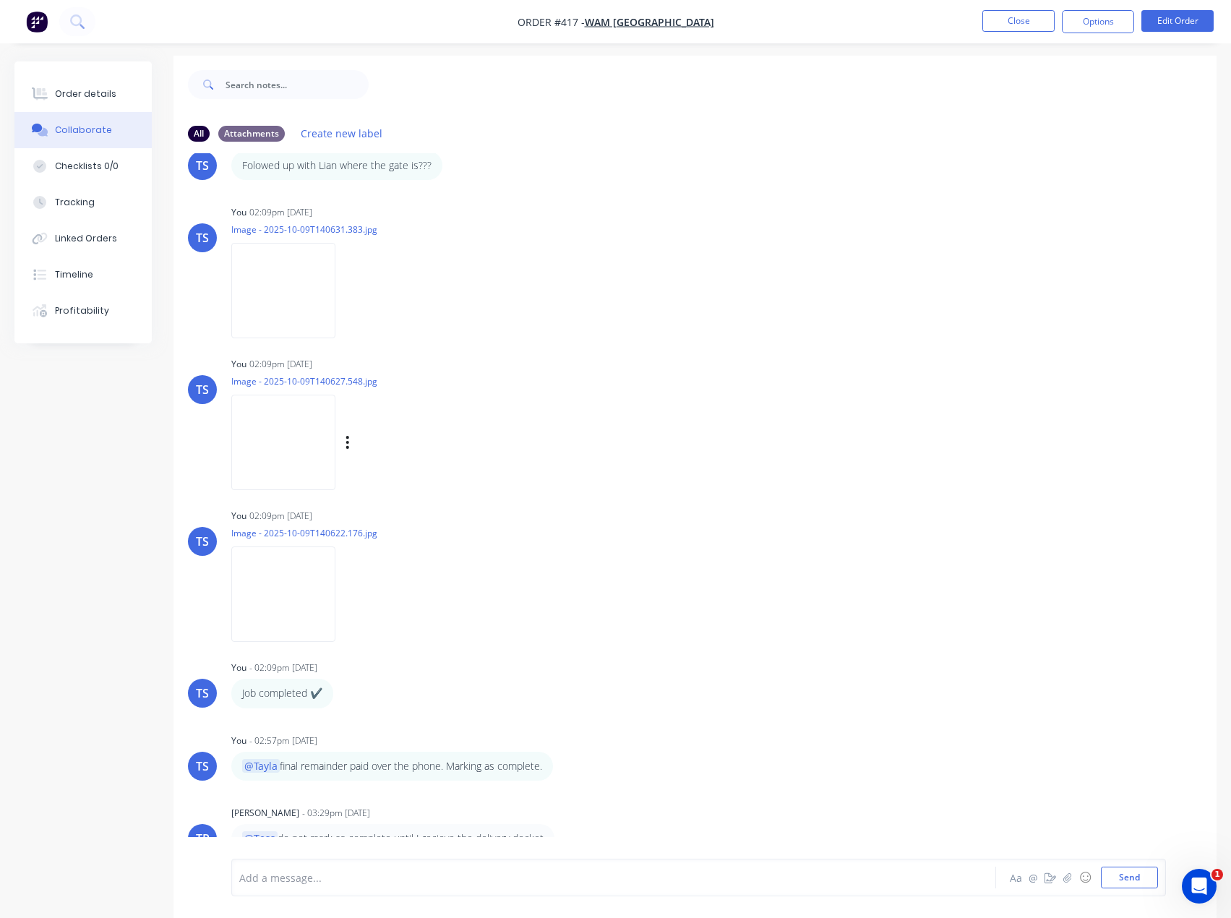
scroll to position [22, 0]
